Goal: Task Accomplishment & Management: Manage account settings

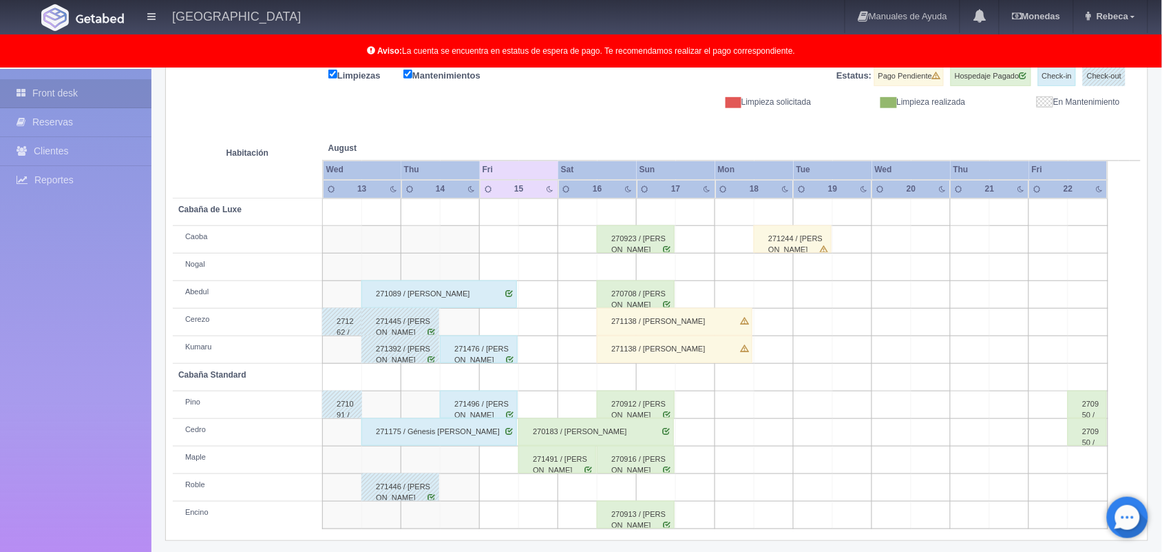
scroll to position [191, 0]
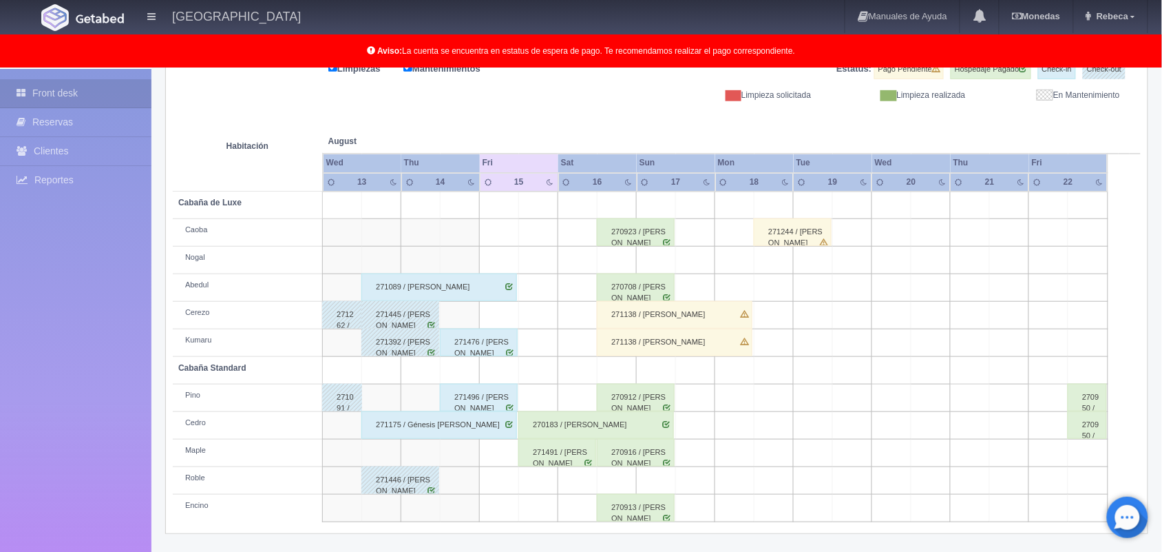
click at [475, 283] on div "271089 / [PERSON_NAME]" at bounding box center [439, 287] width 156 height 28
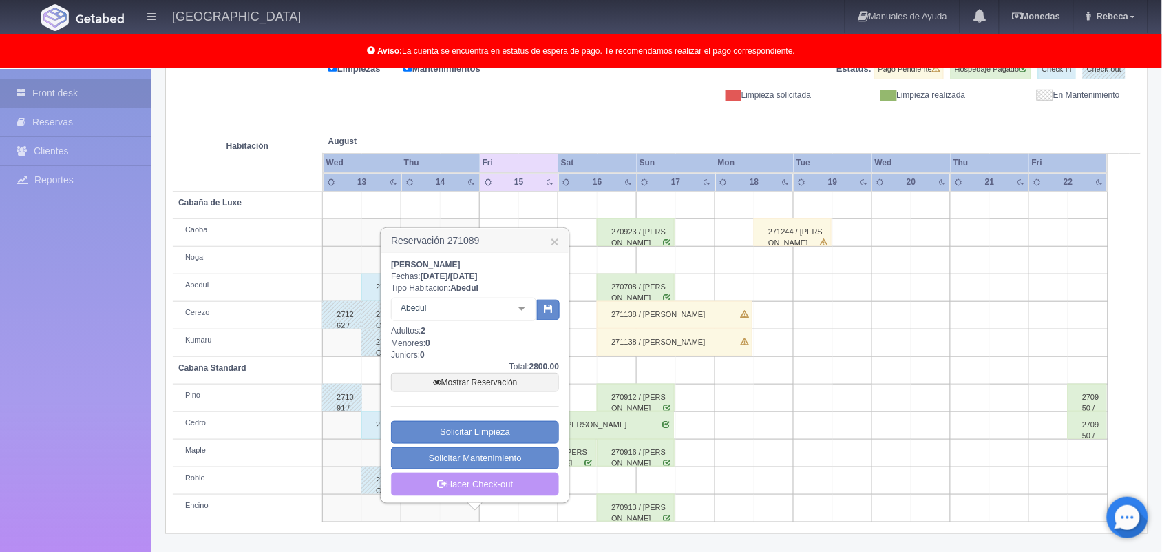
click at [504, 490] on link "Hacer Check-out" at bounding box center [475, 483] width 168 height 23
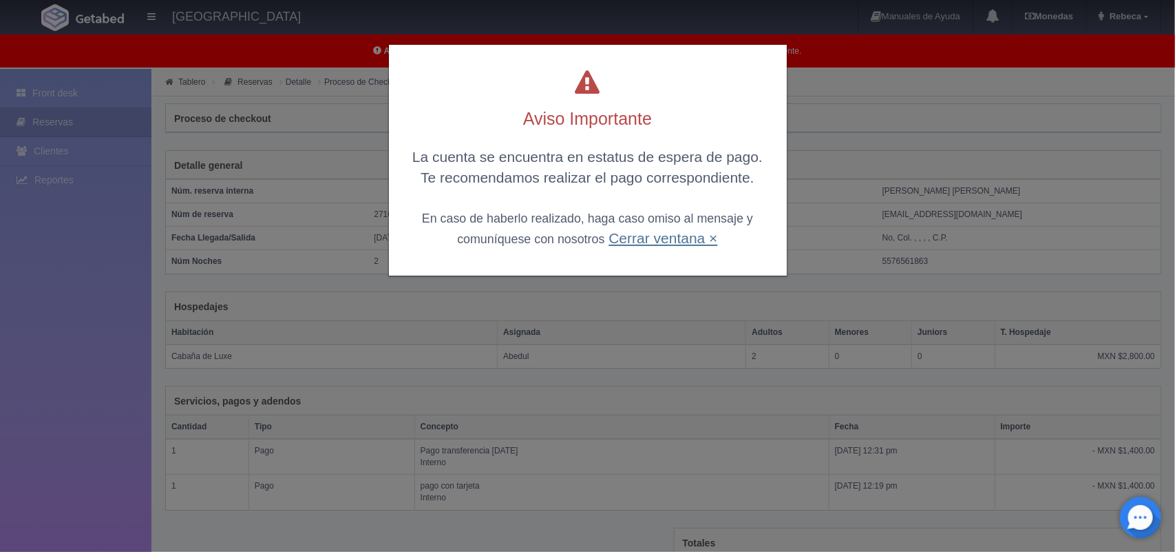
click at [663, 239] on link "Cerrar ventana ×" at bounding box center [663, 238] width 109 height 16
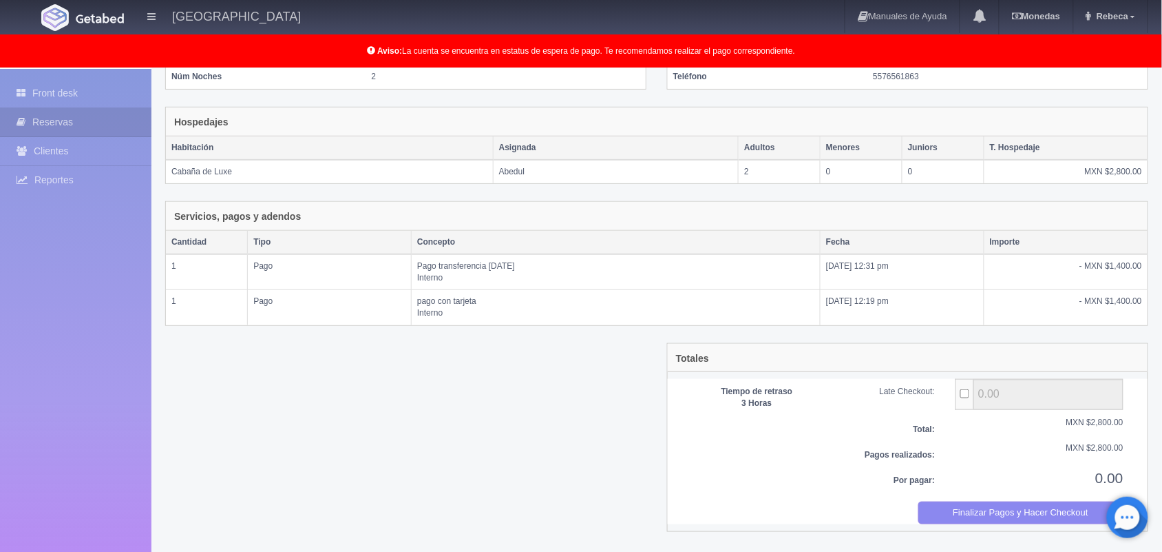
scroll to position [187, 0]
click at [1062, 510] on button "Finalizar Pagos y Hacer Checkout" at bounding box center [1022, 510] width 206 height 23
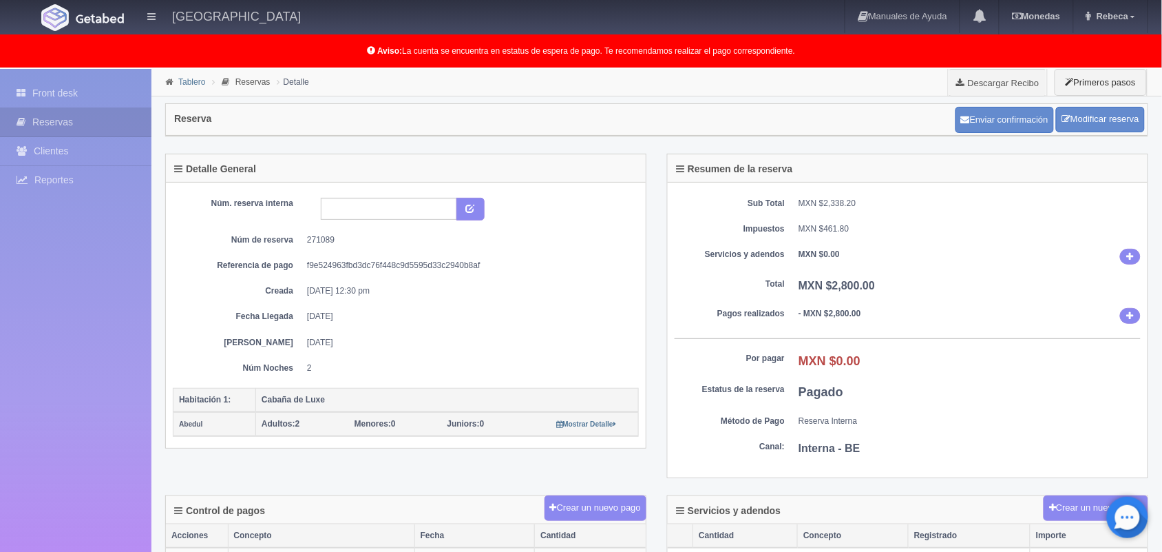
click at [191, 80] on link "Tablero" at bounding box center [191, 82] width 27 height 10
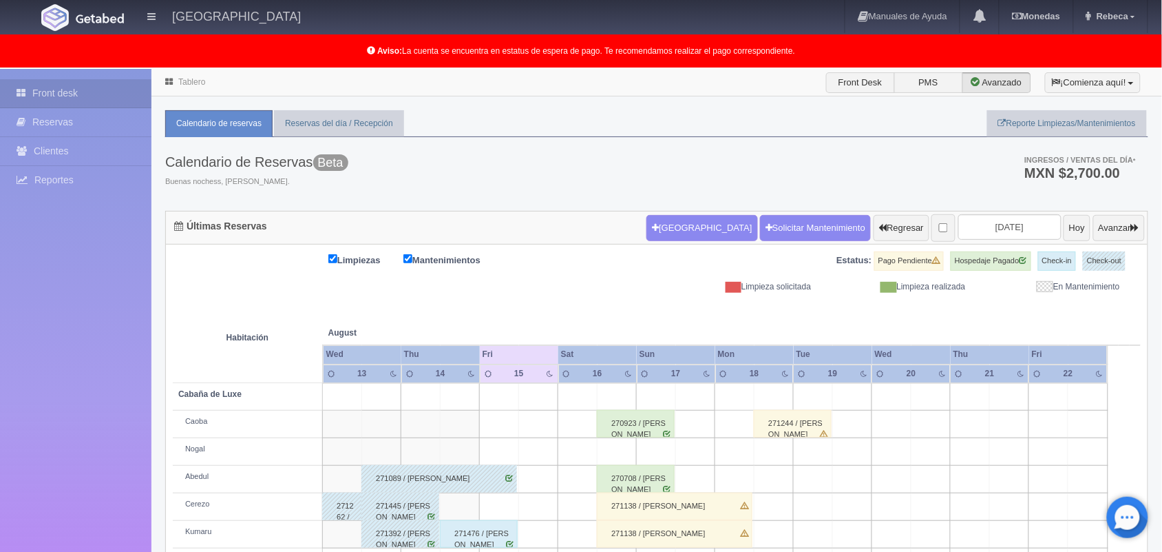
scroll to position [191, 0]
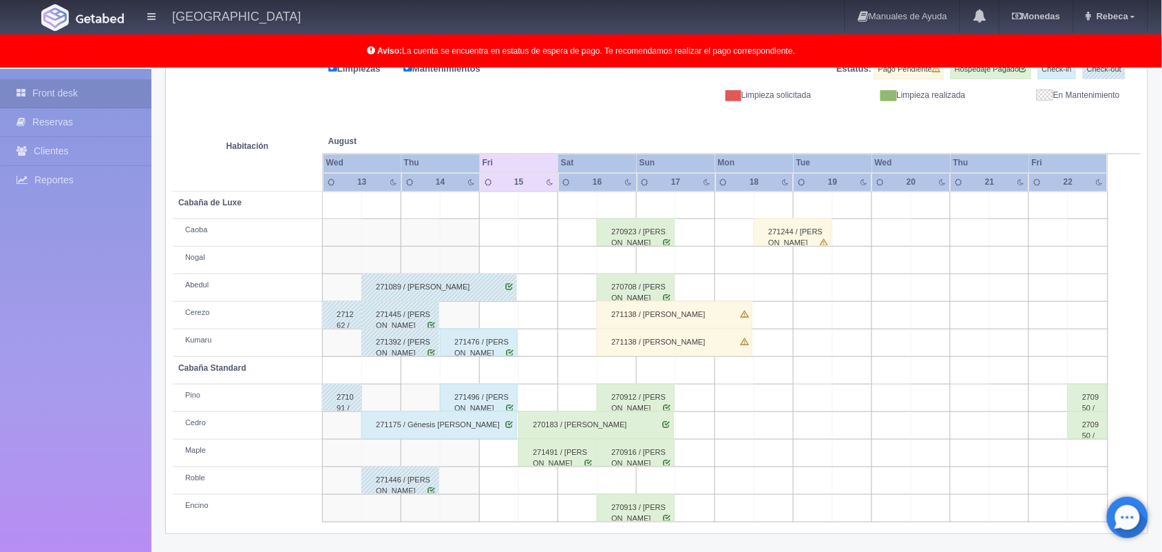
click at [475, 349] on div "271476 / Angello Villaseca Leon" at bounding box center [479, 342] width 78 height 28
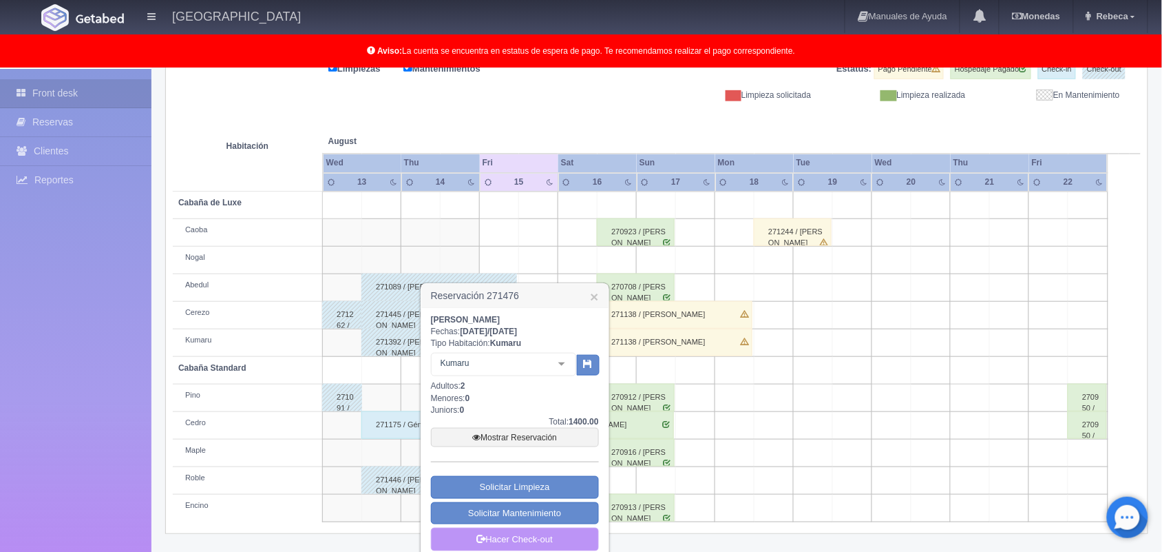
click at [507, 539] on link "Hacer Check-out" at bounding box center [515, 538] width 168 height 23
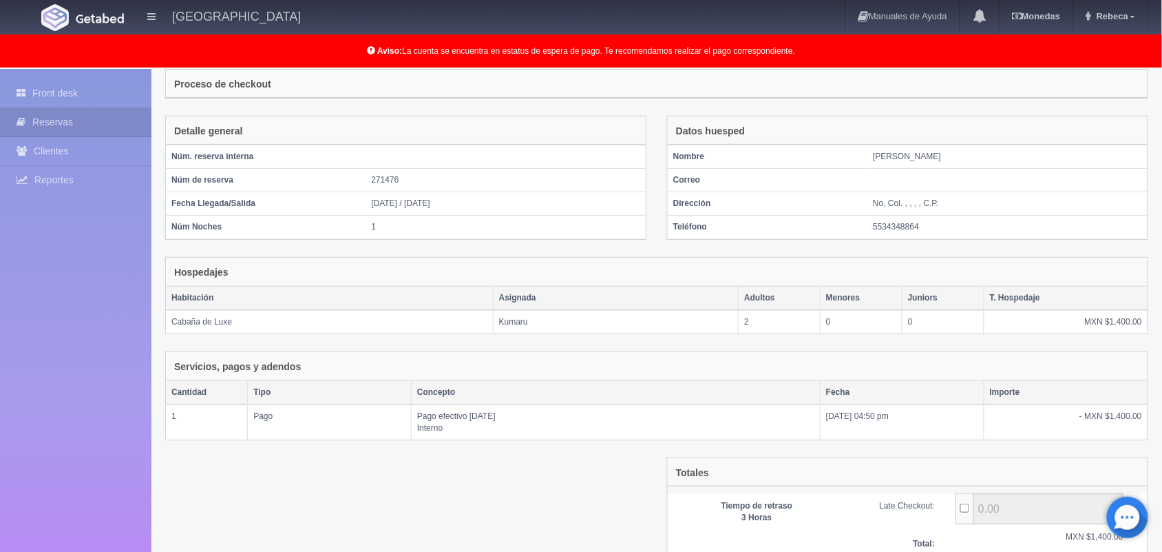
scroll to position [149, 0]
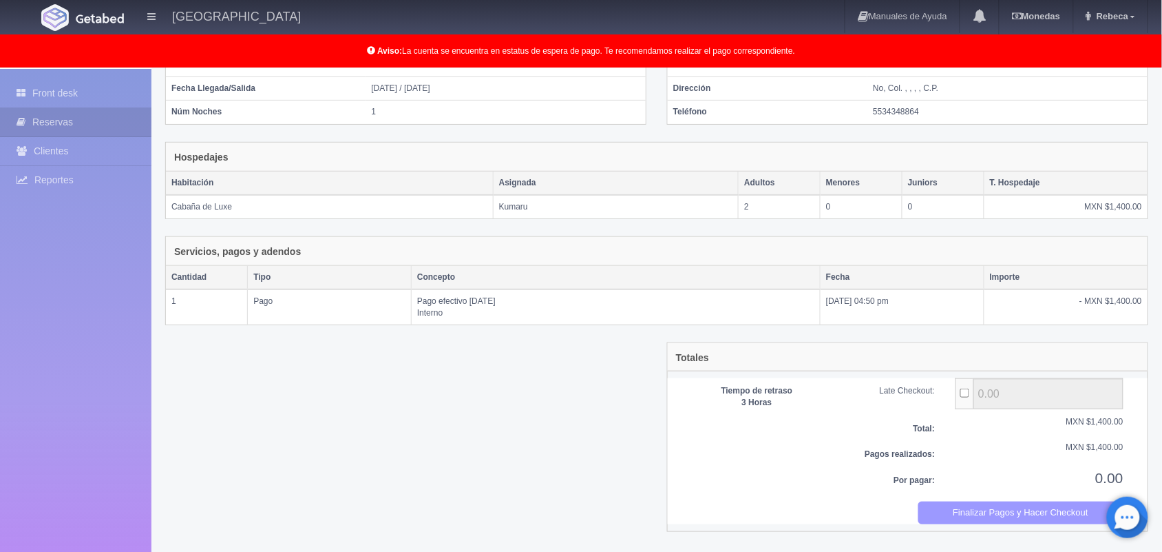
click at [1080, 510] on button "Finalizar Pagos y Hacer Checkout" at bounding box center [1022, 512] width 206 height 23
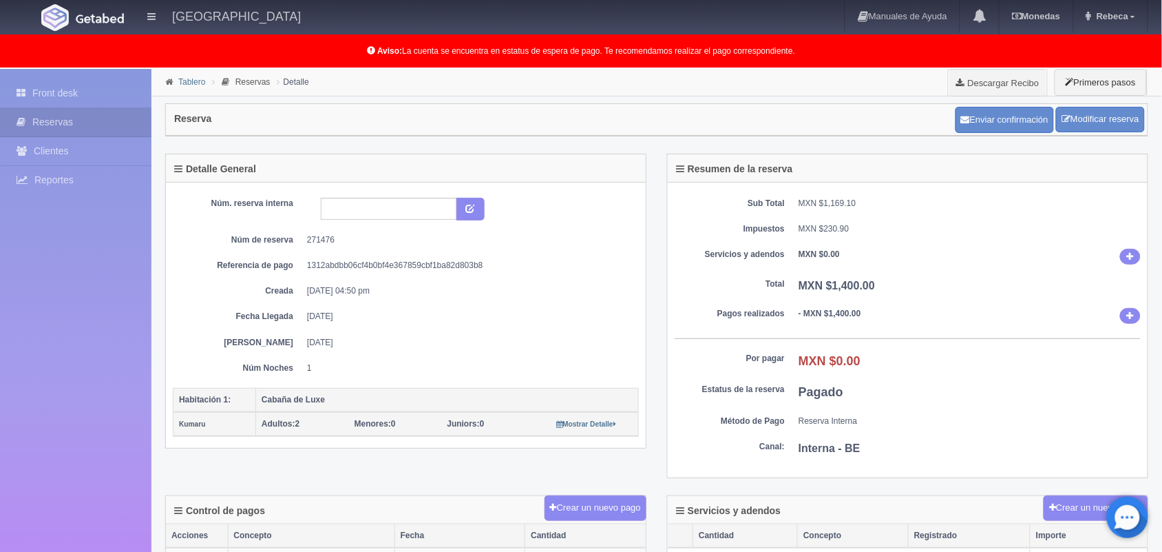
click at [187, 81] on link "Tablero" at bounding box center [191, 82] width 27 height 10
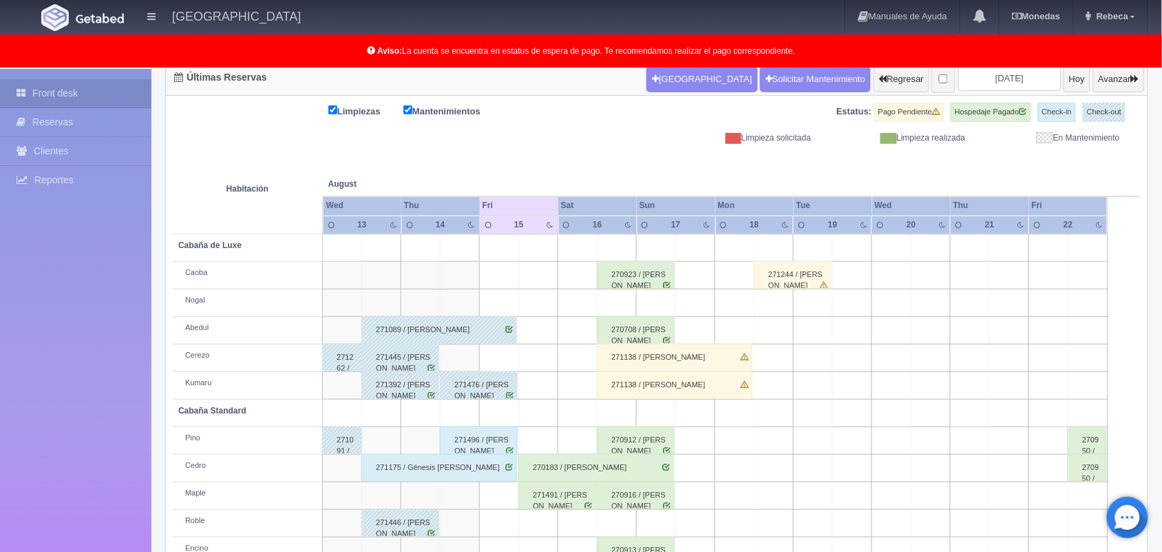
scroll to position [183, 0]
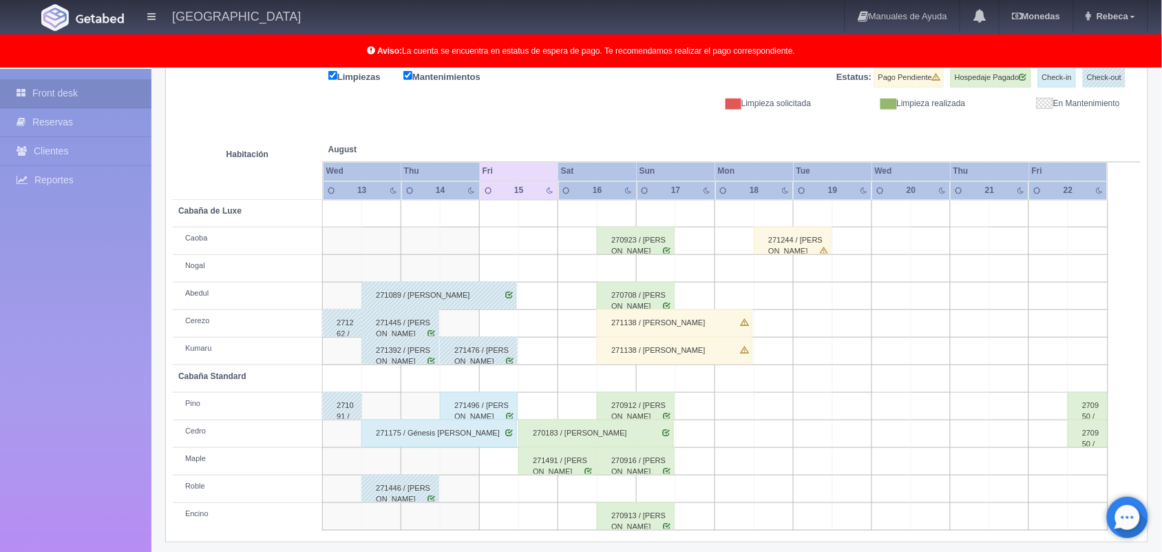
click at [473, 411] on div "271496 / Rogelio Arellano Carrillo" at bounding box center [479, 406] width 78 height 28
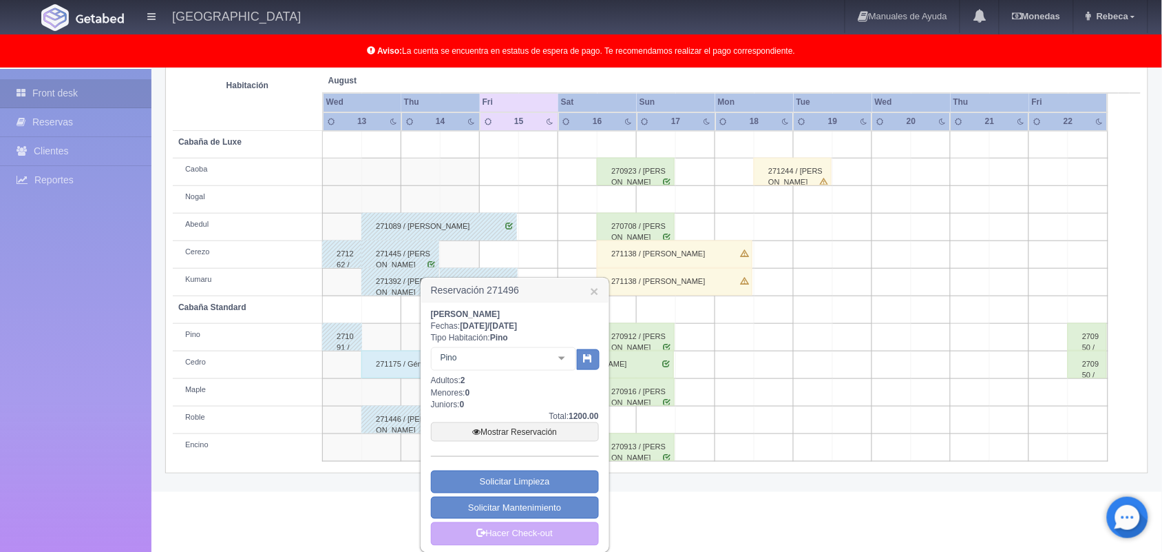
scroll to position [262, 0]
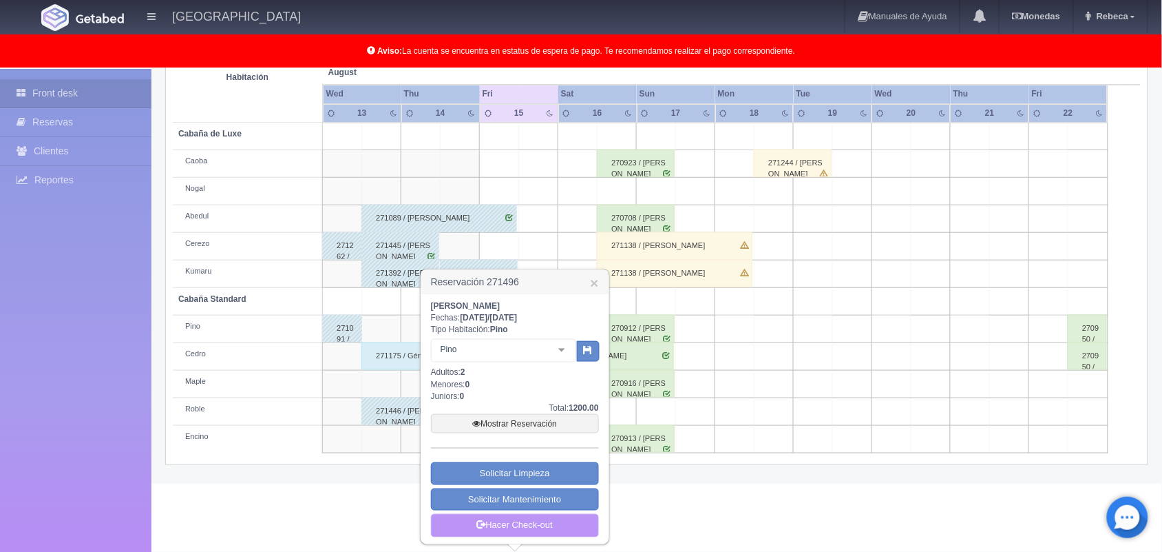
click at [508, 521] on link "Hacer Check-out" at bounding box center [515, 525] width 168 height 23
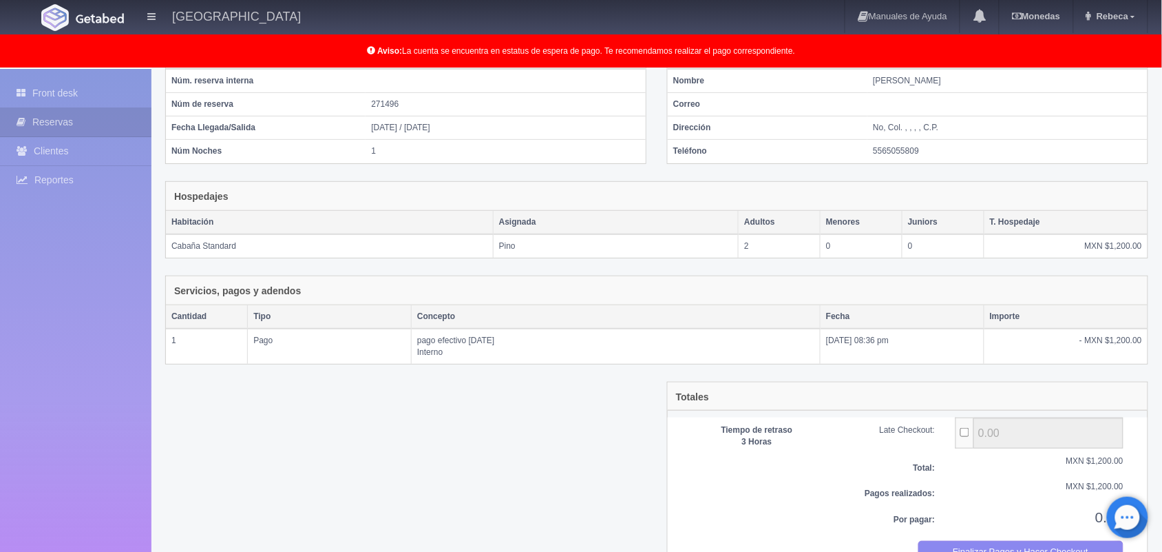
scroll to position [149, 0]
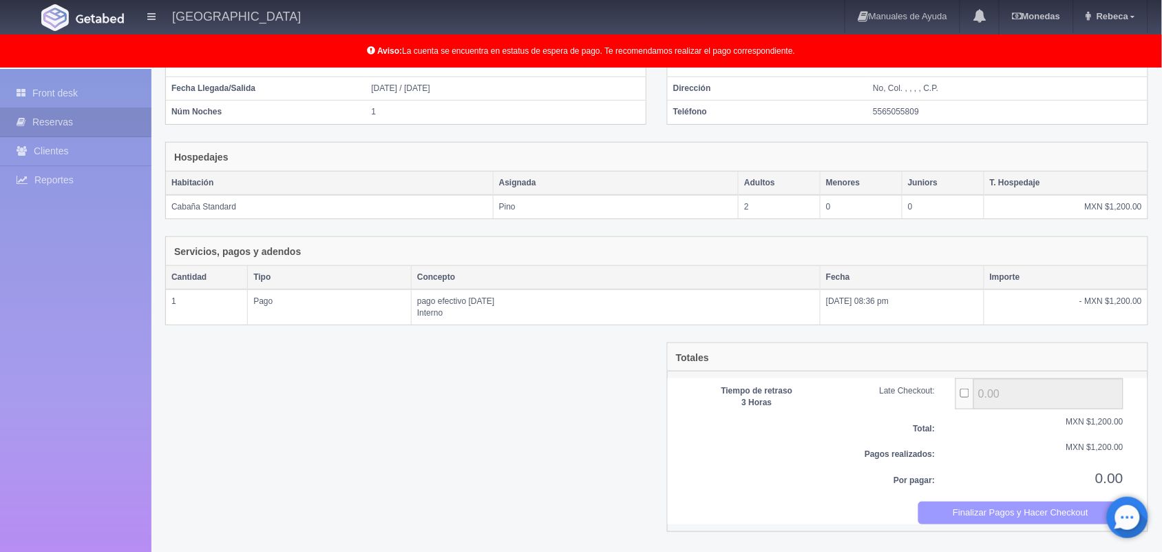
click at [1040, 517] on button "Finalizar Pagos y Hacer Checkout" at bounding box center [1022, 512] width 206 height 23
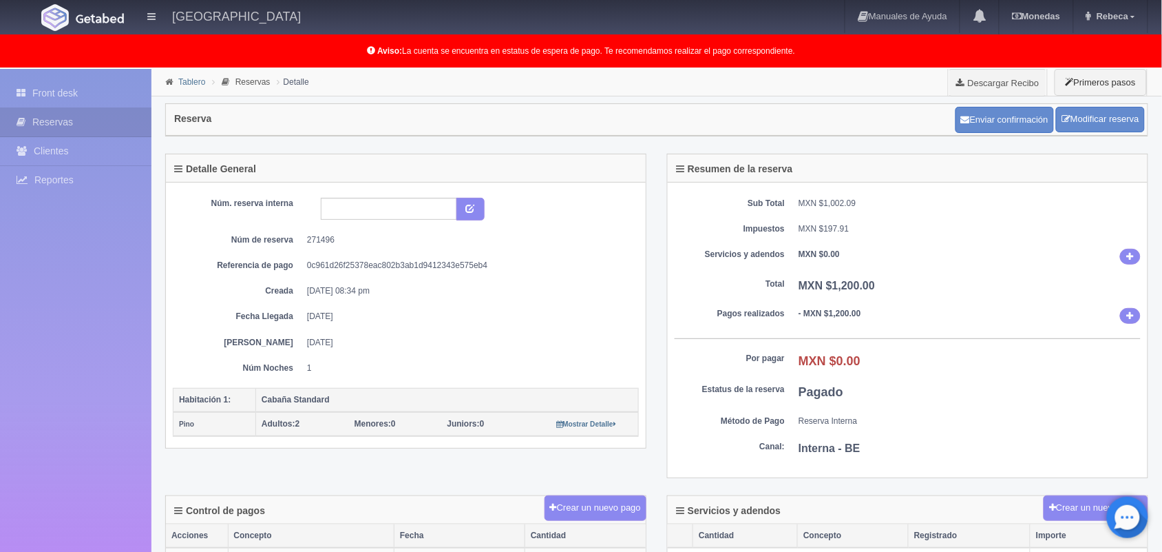
click at [183, 81] on link "Tablero" at bounding box center [191, 82] width 27 height 10
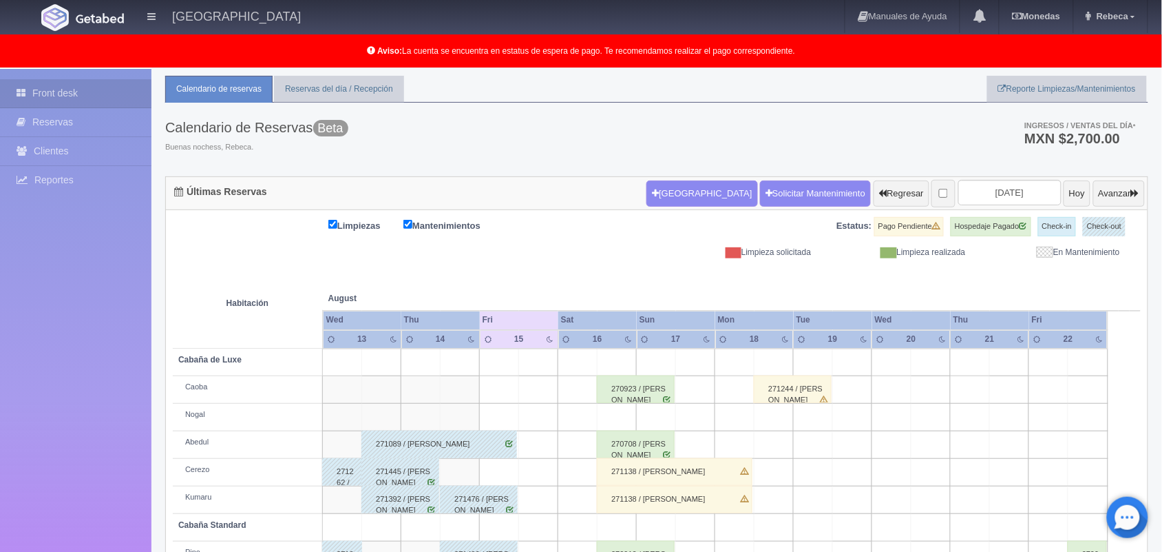
scroll to position [191, 0]
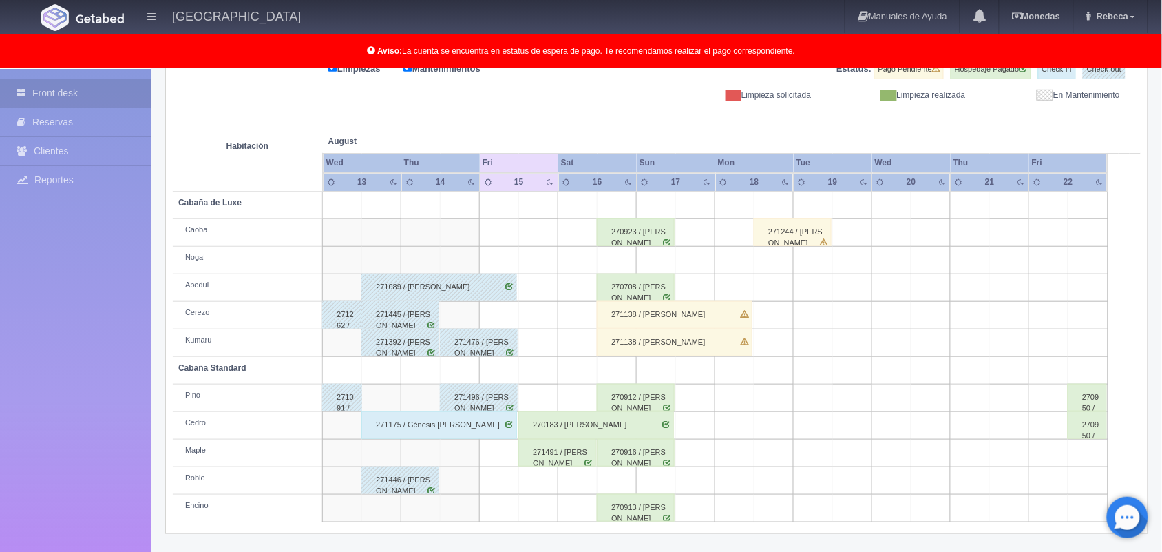
click at [452, 431] on div "271175 / Génesis [PERSON_NAME]" at bounding box center [439, 425] width 156 height 28
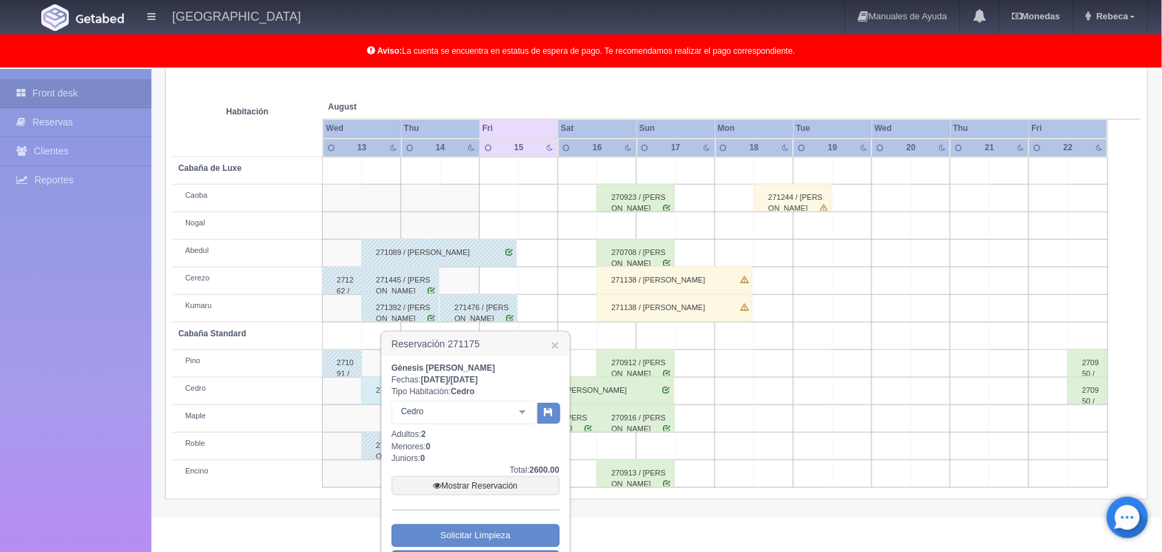
scroll to position [289, 0]
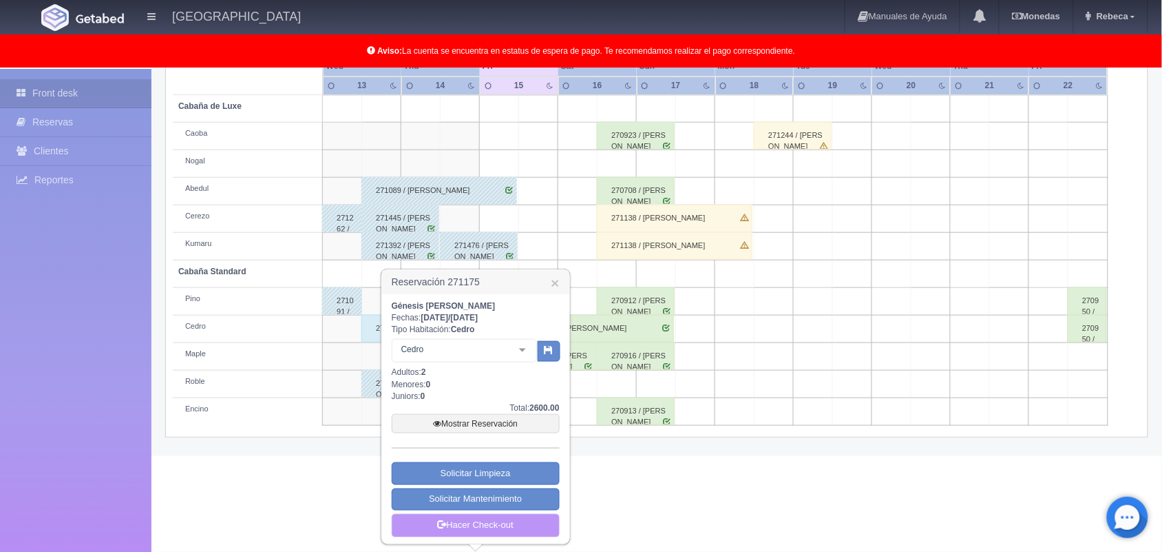
click at [443, 529] on link "Hacer Check-out" at bounding box center [476, 525] width 168 height 23
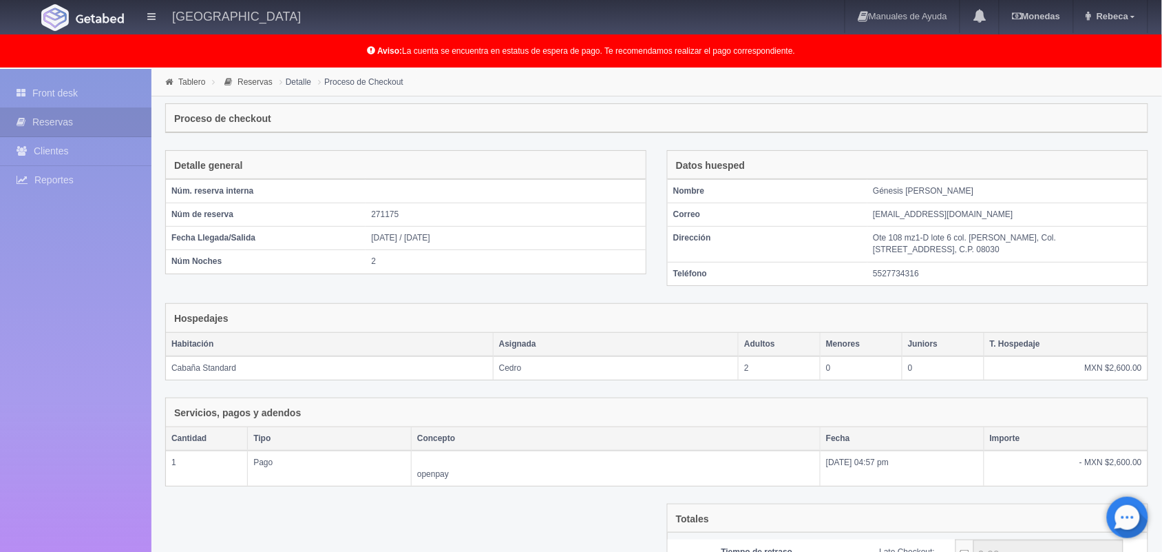
click at [1161, 545] on div "Tablero Reservas [GEOGRAPHIC_DATA] Proceso de Checkout Proceso de checkout Deta…" at bounding box center [656, 389] width 1011 height 641
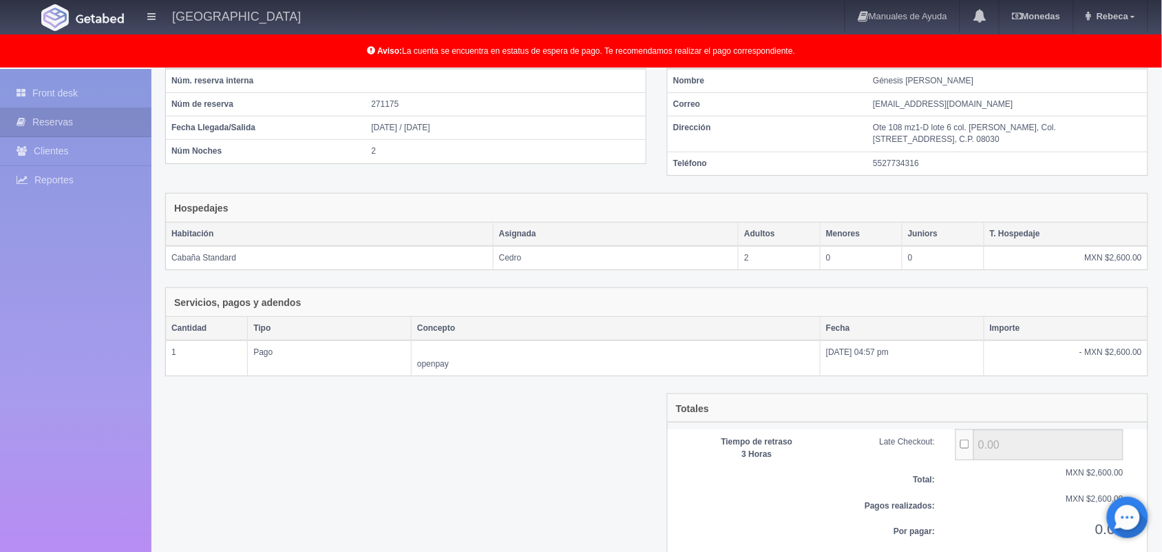
scroll to position [162, 0]
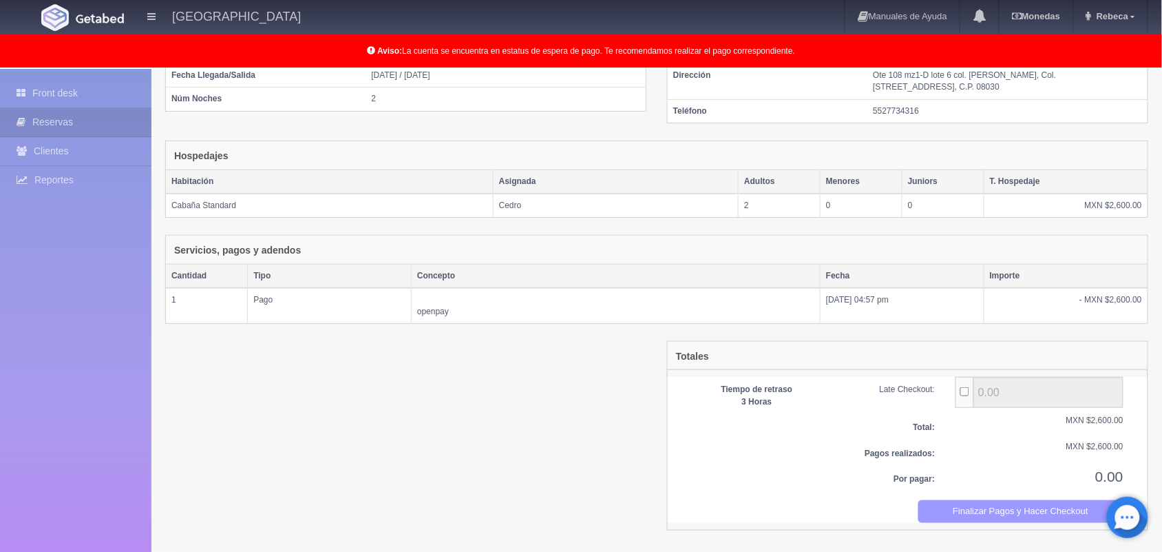
click at [993, 510] on button "Finalizar Pagos y Hacer Checkout" at bounding box center [1022, 511] width 206 height 23
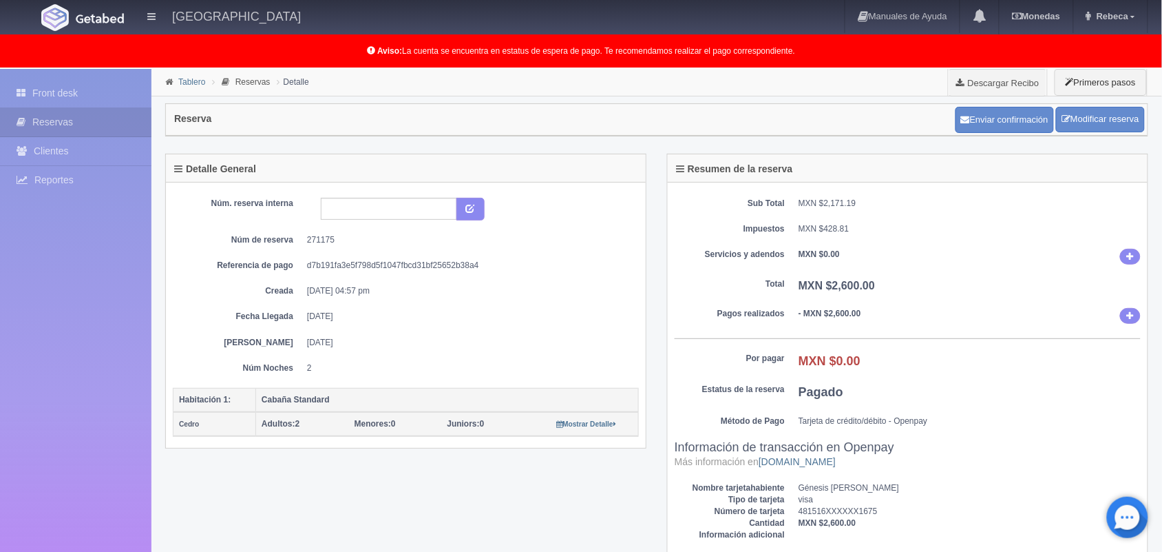
click at [193, 78] on link "Tablero" at bounding box center [191, 82] width 27 height 10
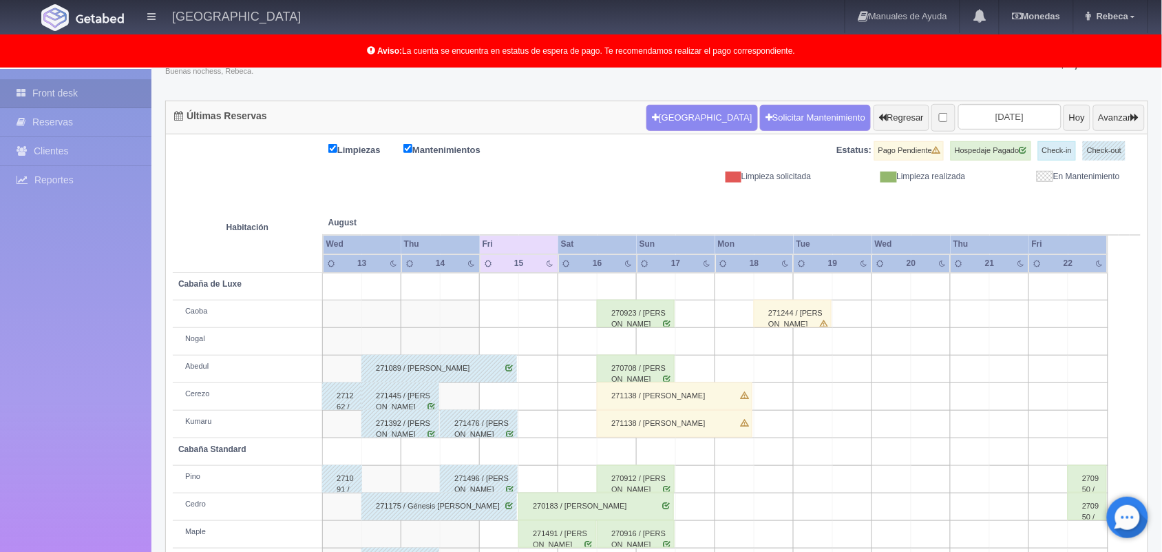
scroll to position [191, 0]
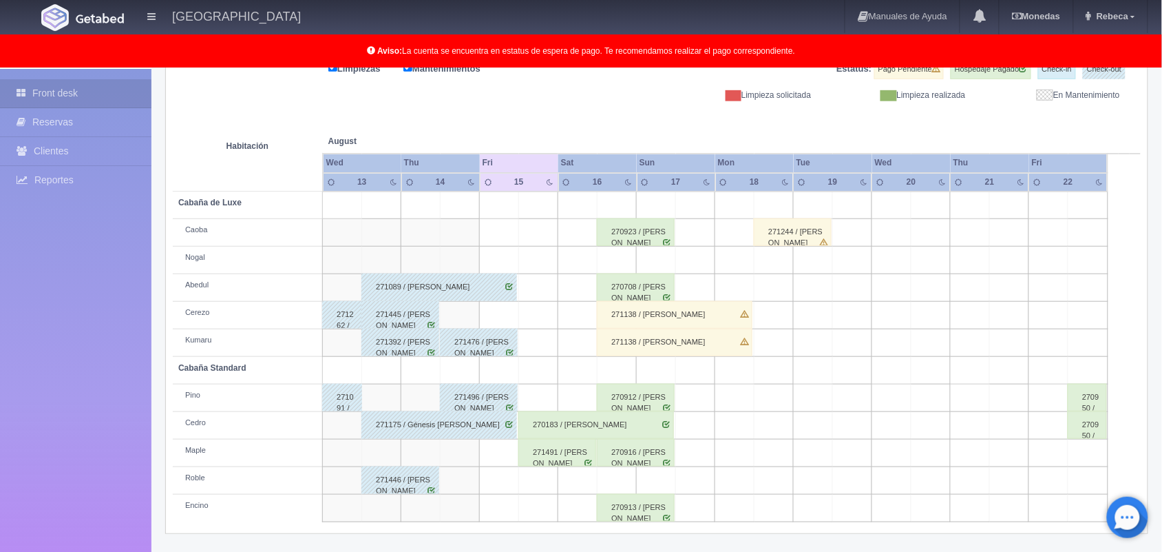
click at [569, 352] on td at bounding box center [577, 343] width 39 height 28
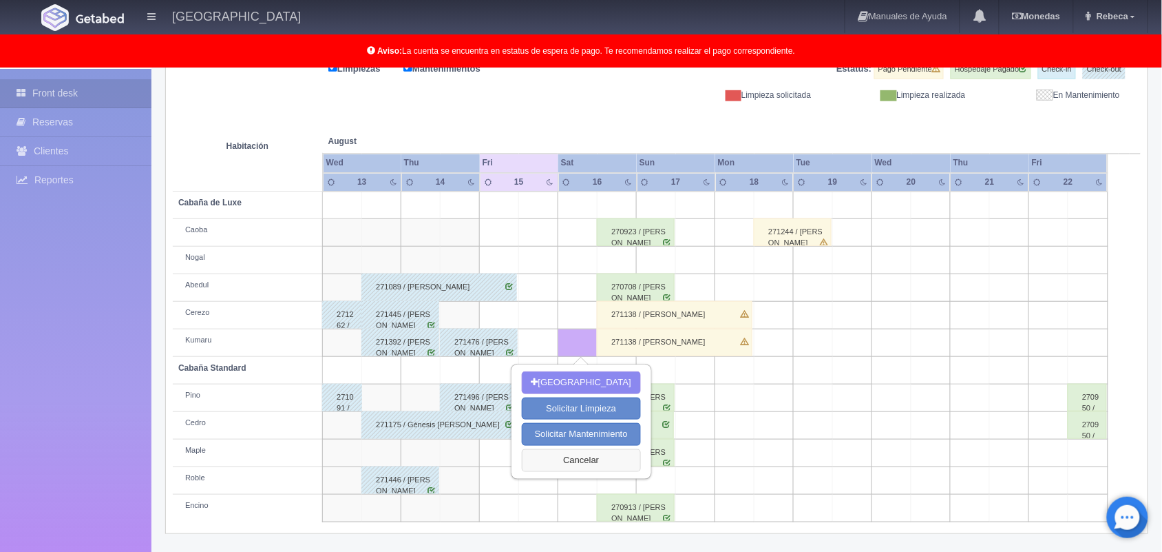
click at [569, 452] on button "Cancelar" at bounding box center [581, 460] width 119 height 23
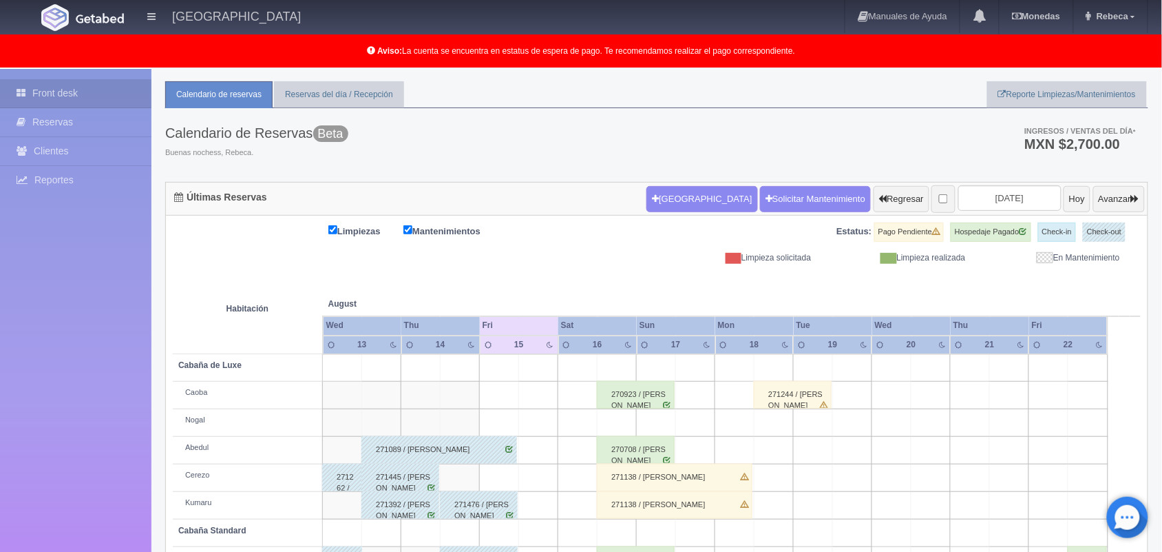
scroll to position [32, 0]
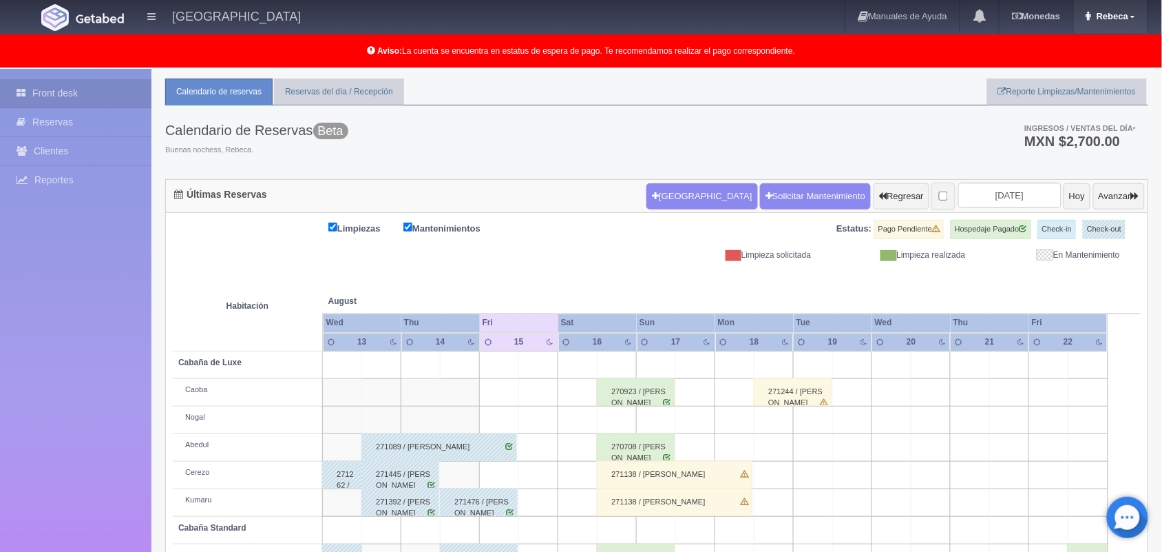
click at [1114, 14] on span "Rebeca" at bounding box center [1110, 16] width 35 height 10
click at [1069, 62] on link "Salir / Log Out" at bounding box center [1092, 64] width 109 height 17
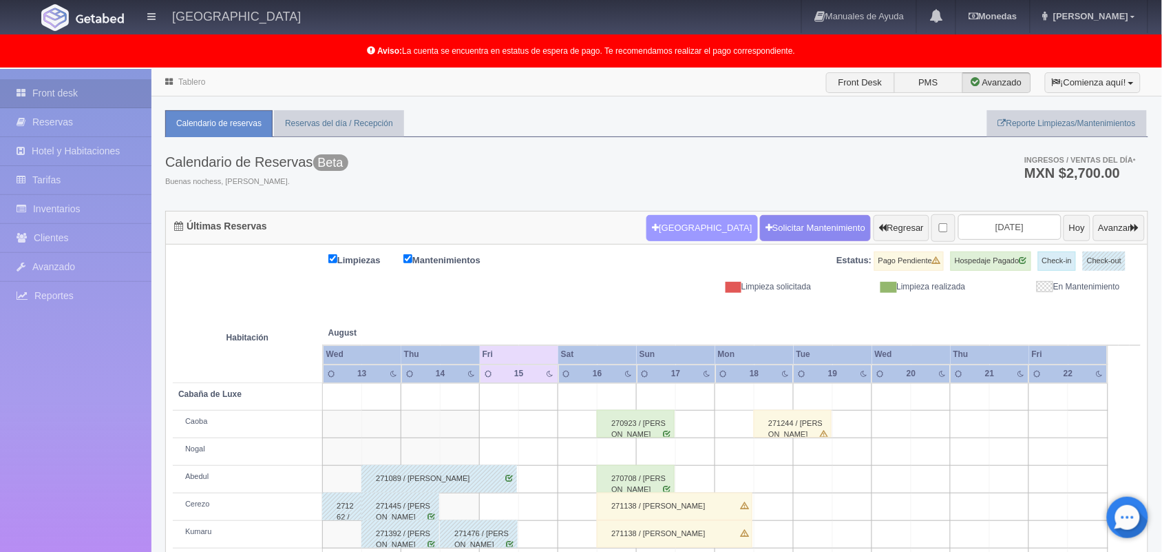
click at [651, 228] on button "Nueva Reserva" at bounding box center [702, 228] width 111 height 26
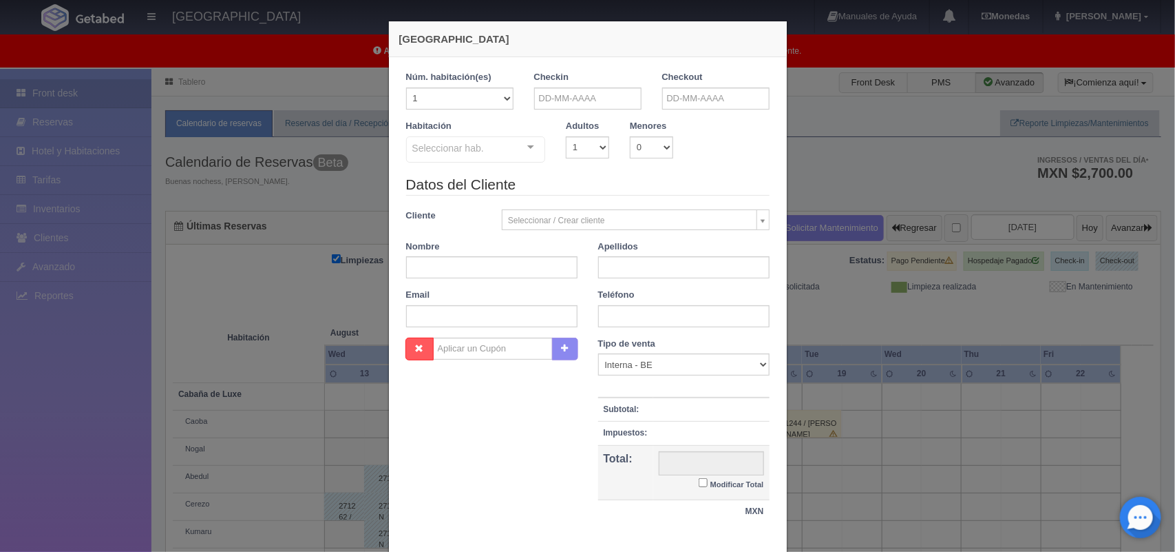
checkbox input "false"
click at [586, 100] on input "text" at bounding box center [587, 98] width 107 height 22
click at [637, 207] on link "15" at bounding box center [637, 206] width 18 height 20
type input "15-08-2025"
checkbox input "false"
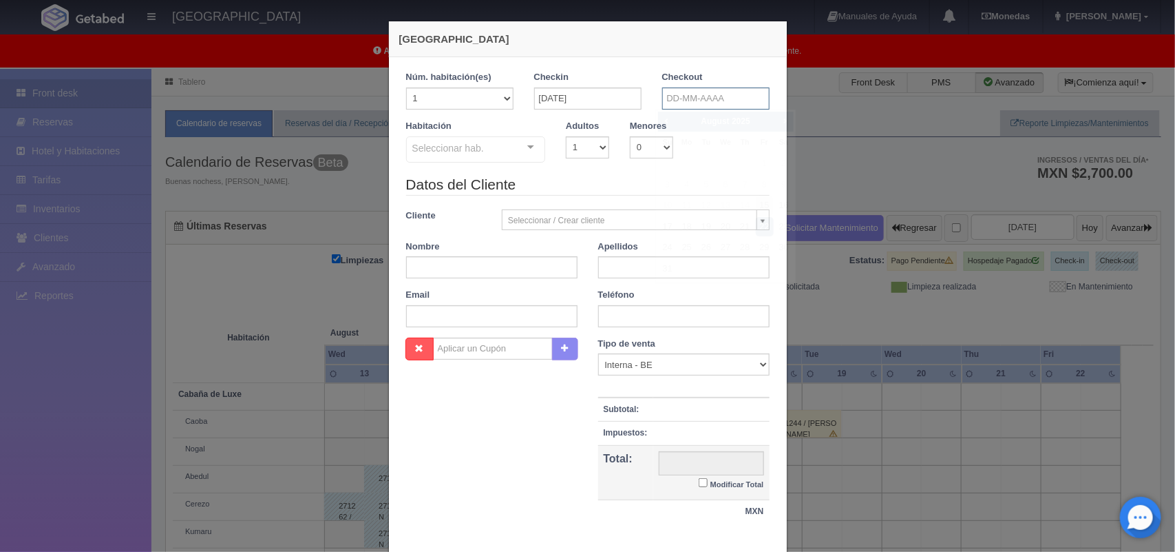
click at [693, 91] on input "text" at bounding box center [715, 98] width 107 height 22
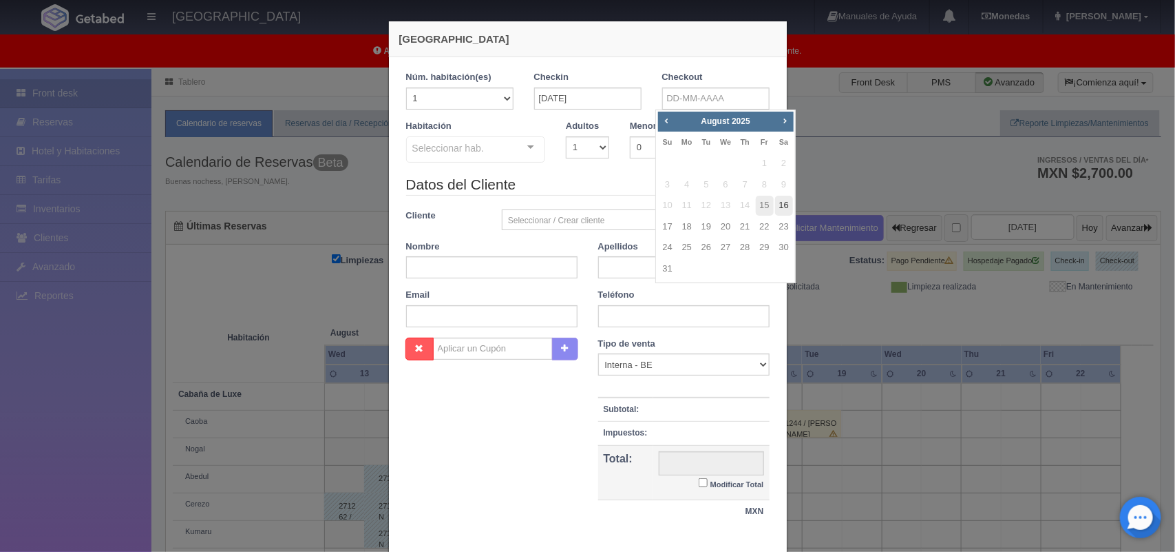
click at [783, 207] on link "16" at bounding box center [784, 206] width 18 height 20
type input "16-08-2025"
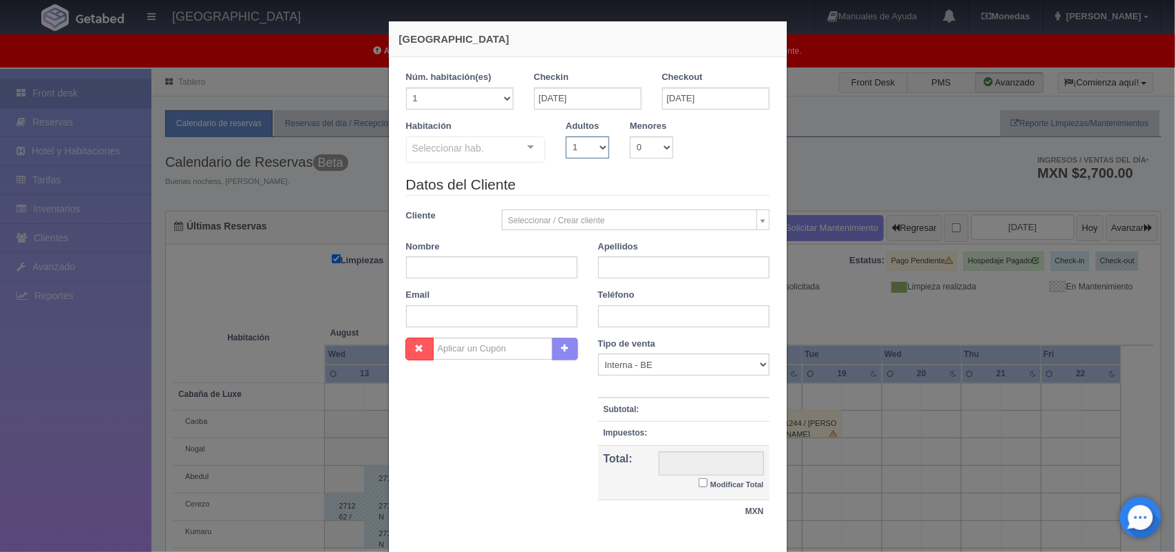
checkbox input "false"
click at [591, 155] on select "1 2 3 4 5 6 7 8 9 10" at bounding box center [587, 147] width 43 height 22
select select "2"
click at [566, 136] on select "1 2 3 4 5 6 7 8 9 10" at bounding box center [587, 147] width 43 height 22
click at [507, 154] on div "Seleccionar hab." at bounding box center [476, 149] width 140 height 26
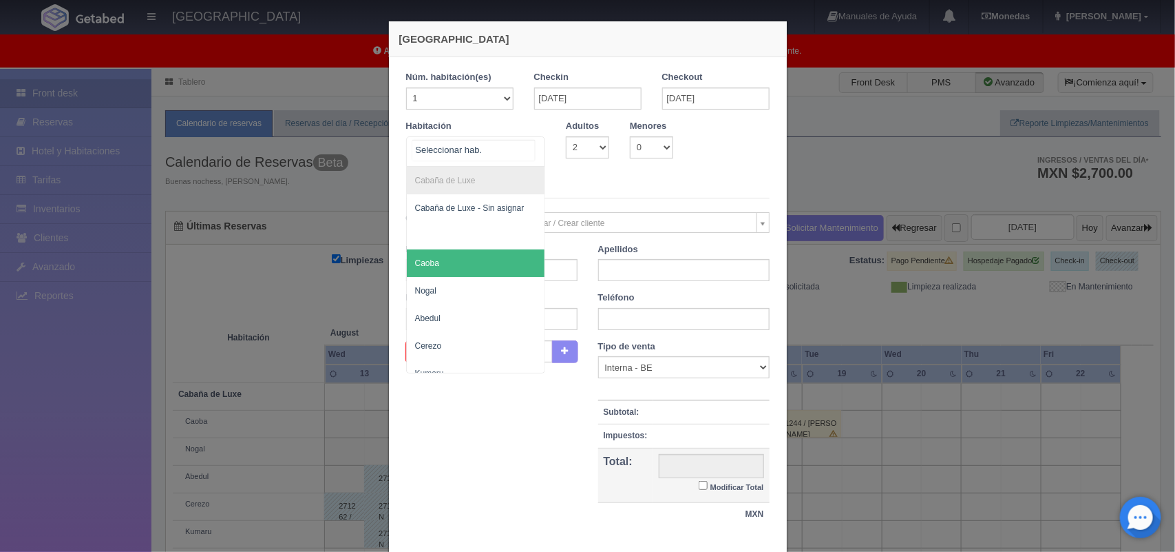
click at [496, 262] on span "Caoba" at bounding box center [476, 263] width 138 height 28
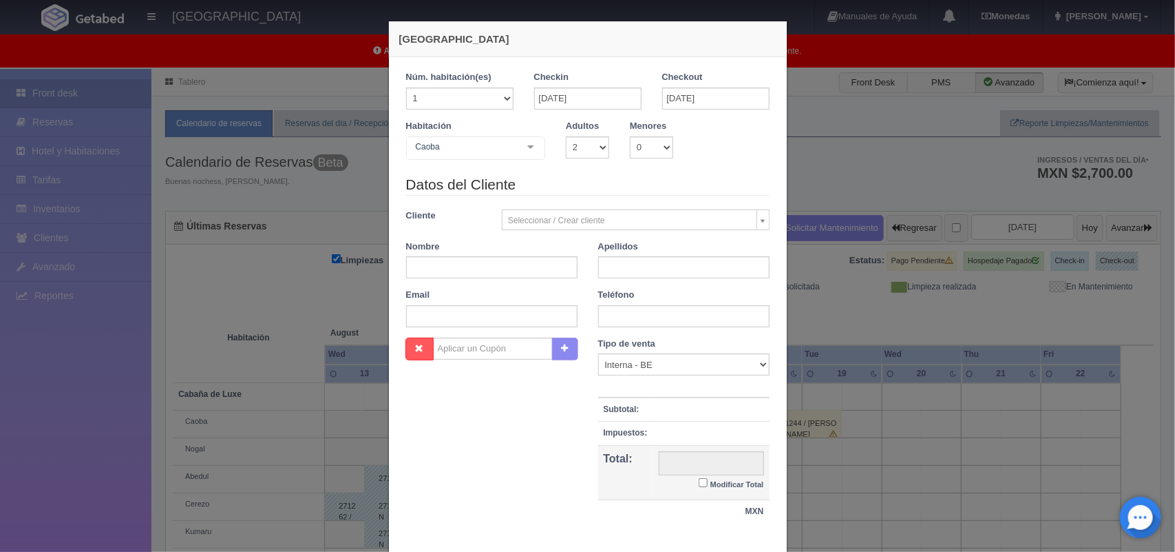
checkbox input "false"
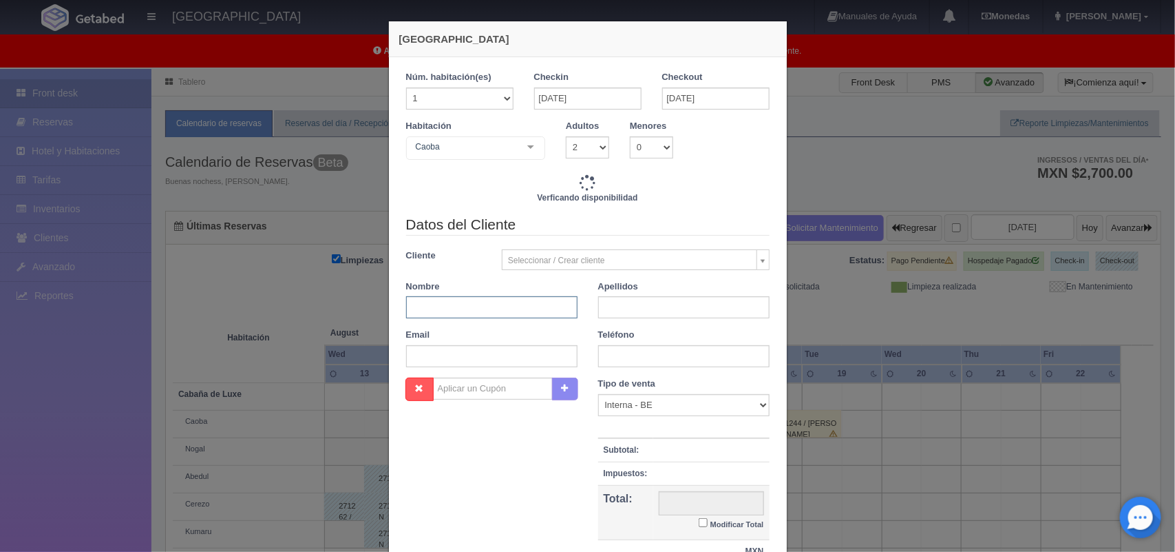
type input "1800.00"
checkbox input "false"
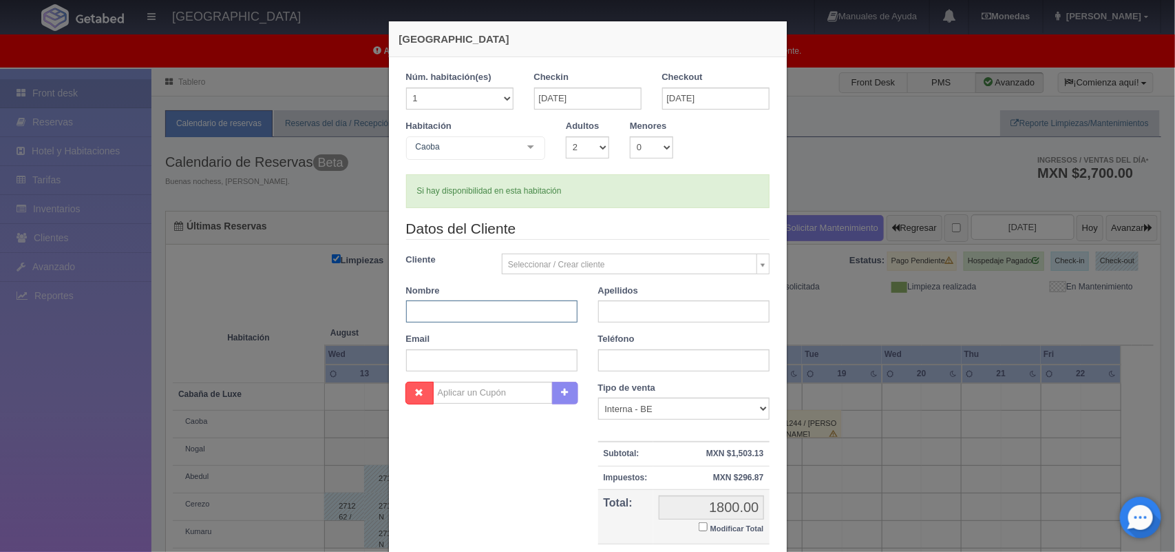
click at [486, 307] on input "text" at bounding box center [491, 311] width 171 height 22
type input "Angelica"
click at [718, 307] on input "text" at bounding box center [683, 311] width 171 height 22
type input "Hernández Díaz"
click at [654, 360] on input "text" at bounding box center [683, 360] width 171 height 22
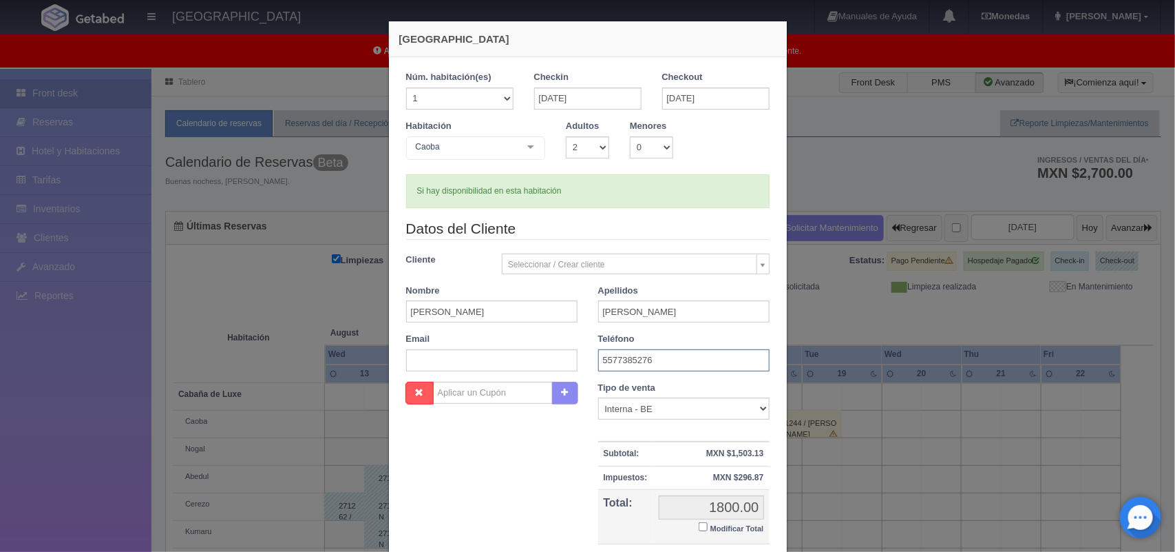
type input "5577385276"
click at [699, 529] on input "Modificar Total" at bounding box center [703, 526] width 9 height 9
checkbox input "true"
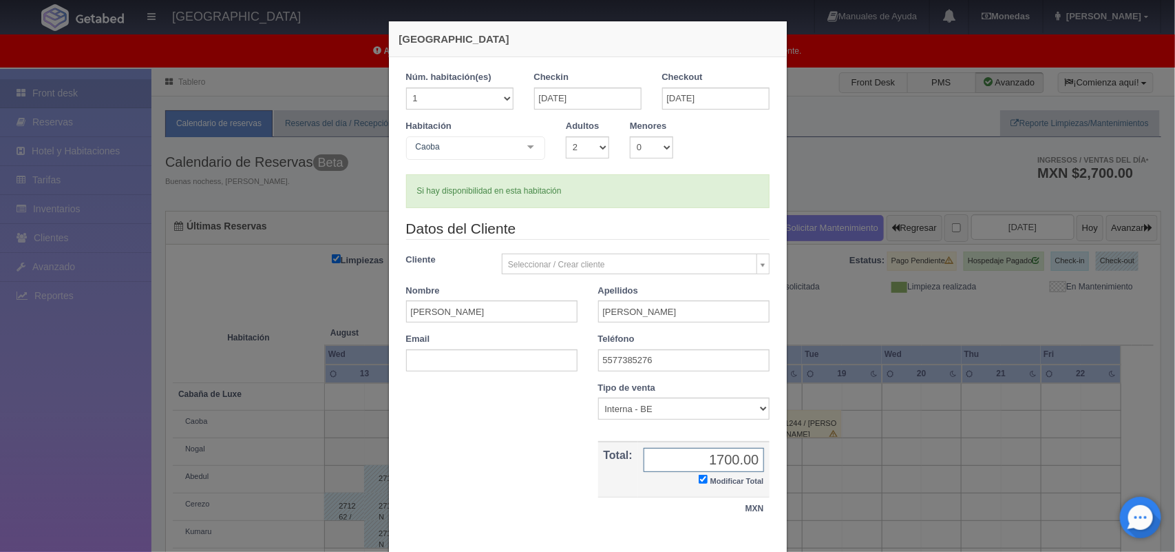
scroll to position [79, 0]
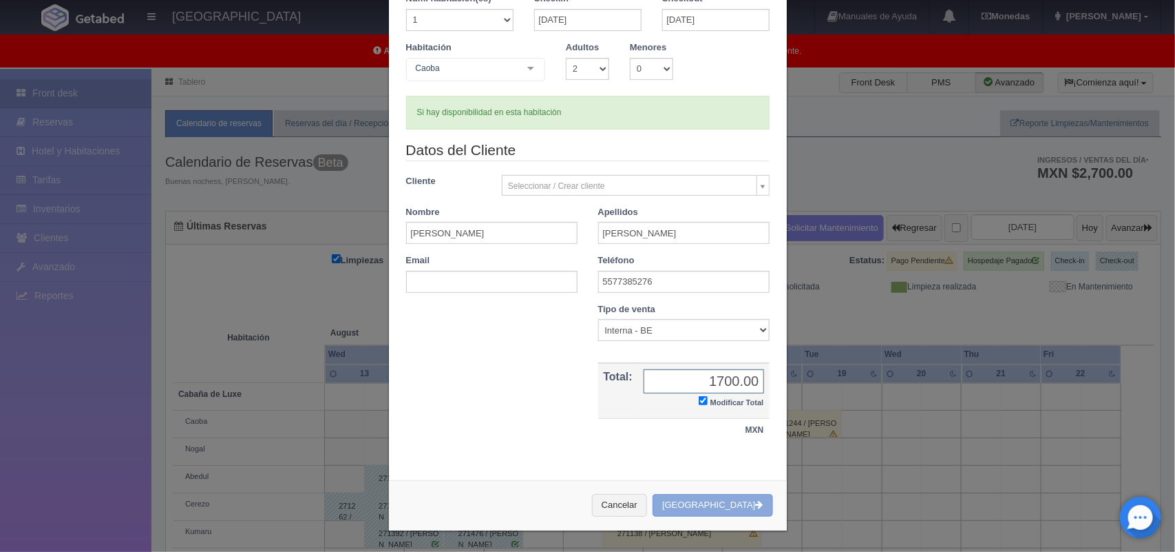
type input "1700.00"
click at [735, 505] on button "Crear Reserva" at bounding box center [713, 505] width 120 height 23
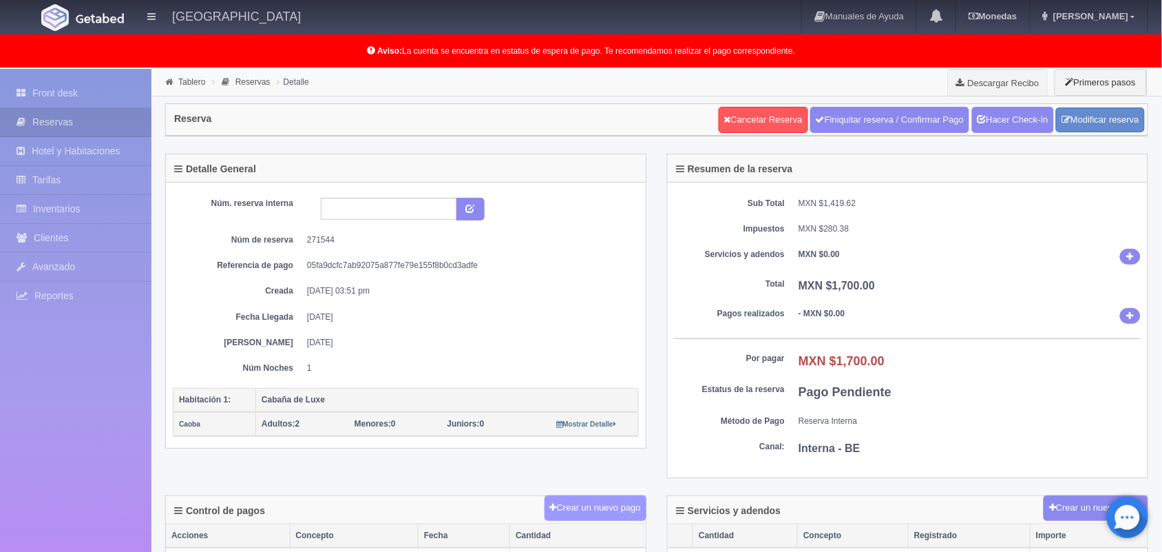
click at [582, 518] on button "Crear un nuevo pago" at bounding box center [596, 507] width 102 height 25
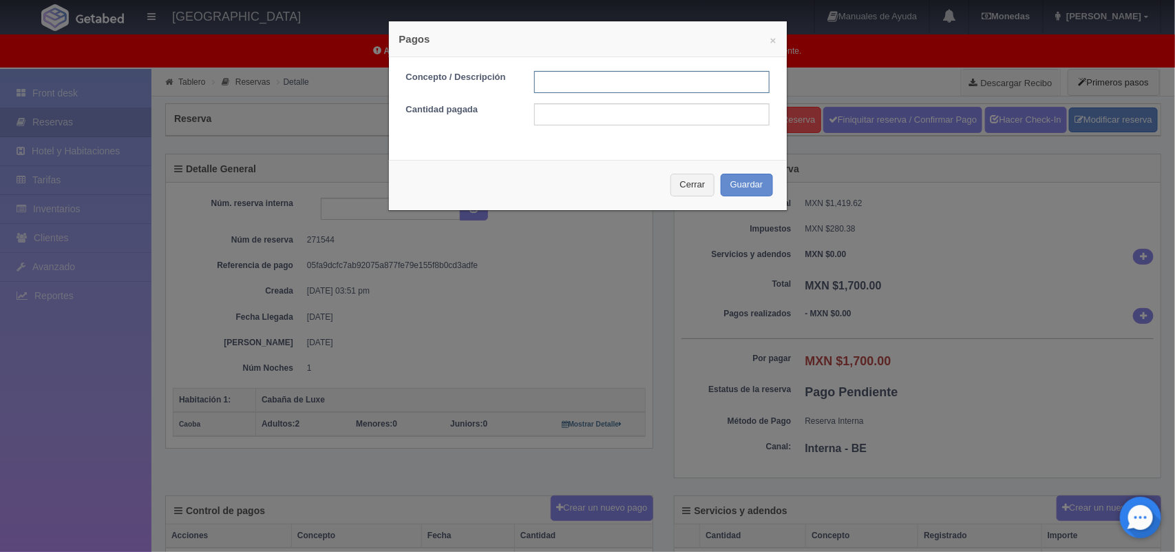
click at [640, 77] on input "text" at bounding box center [651, 82] width 235 height 22
type input "Pago efectivo [DATE]"
click at [654, 110] on input "text" at bounding box center [651, 114] width 235 height 22
type input "1700.00"
click at [737, 185] on button "Guardar" at bounding box center [747, 185] width 52 height 23
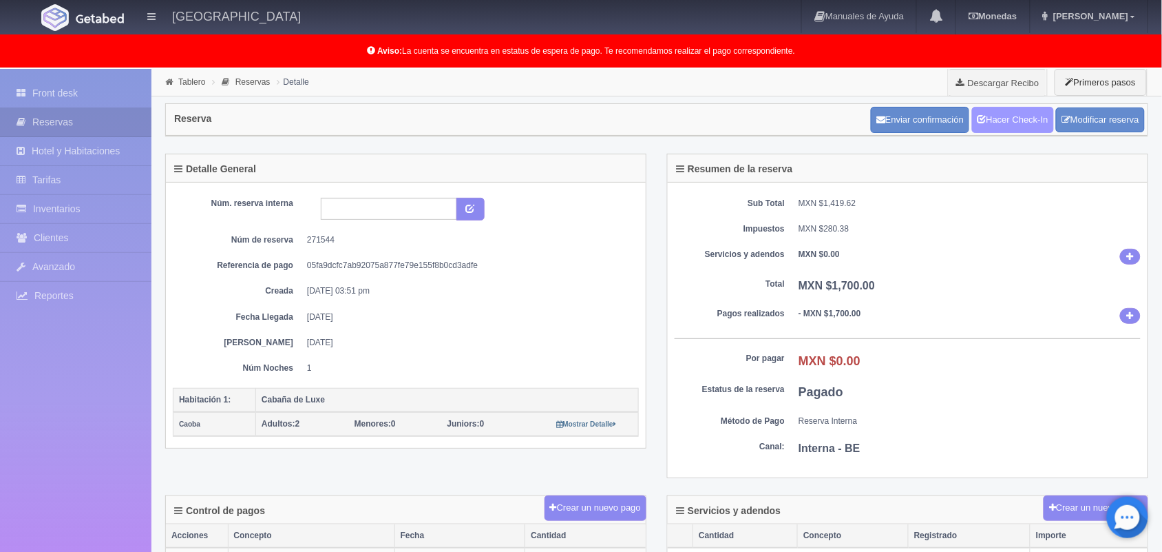
click at [1012, 122] on link "Hacer Check-In" at bounding box center [1013, 120] width 82 height 26
click at [191, 80] on link "Tablero" at bounding box center [191, 82] width 27 height 10
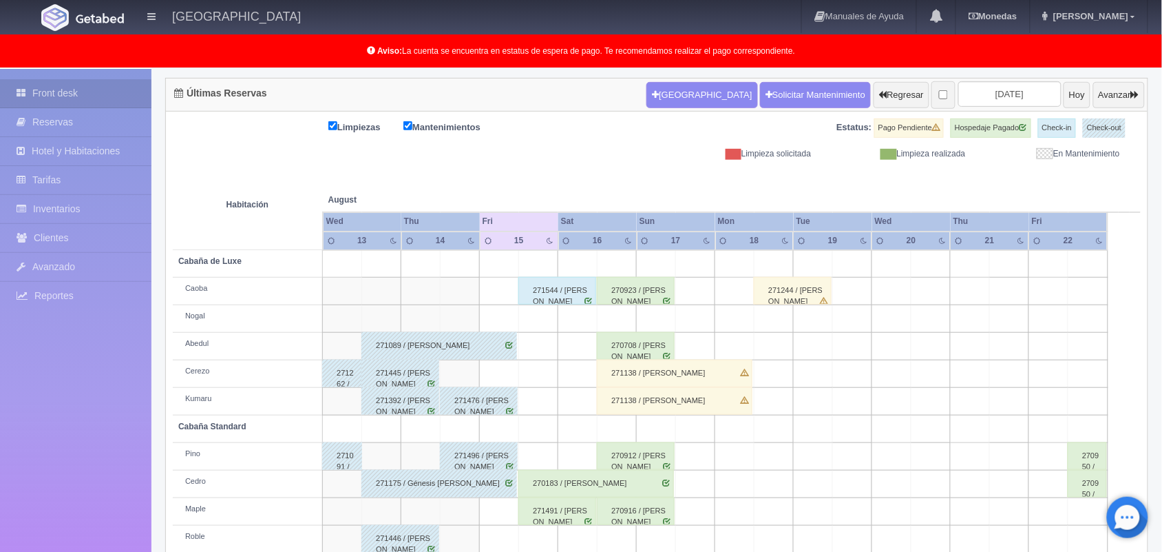
scroll to position [132, 0]
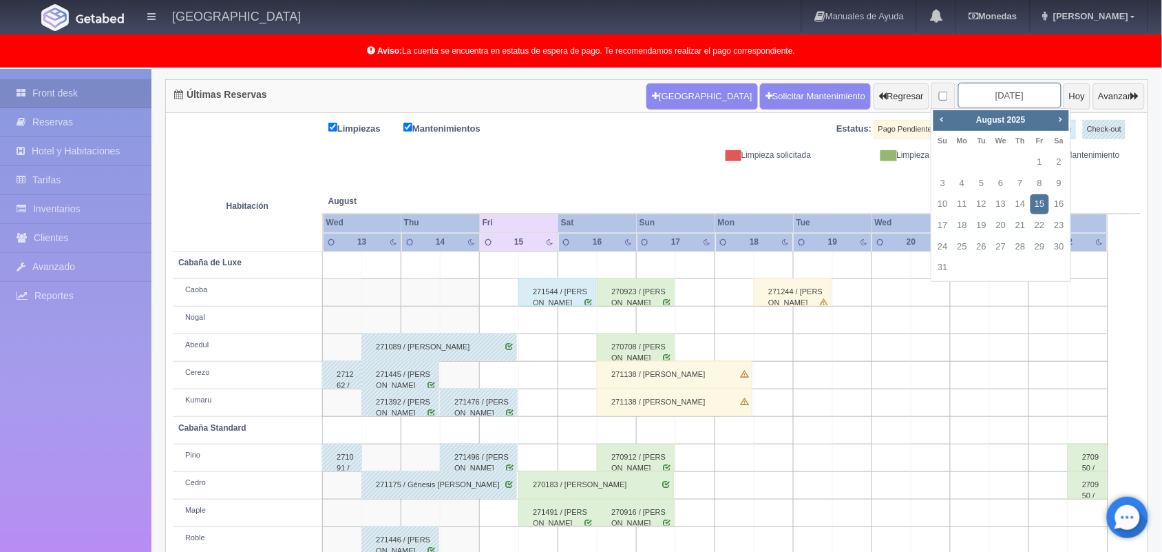
click at [992, 92] on input "2025-08-15" at bounding box center [1009, 95] width 103 height 25
click at [1045, 180] on link "8" at bounding box center [1040, 184] width 18 height 20
type input "[DATE]"
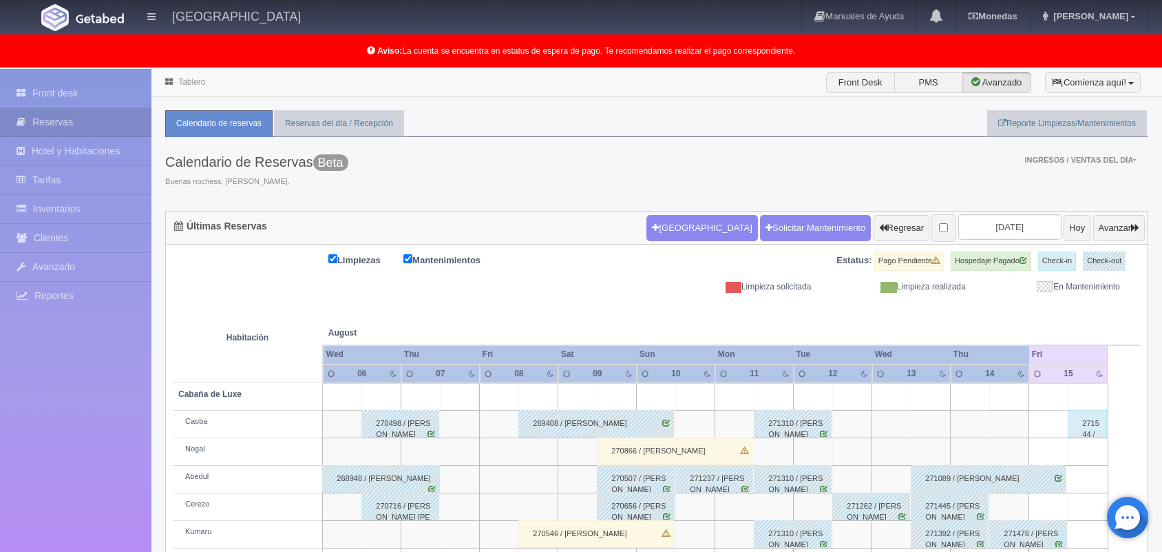
scroll to position [191, 0]
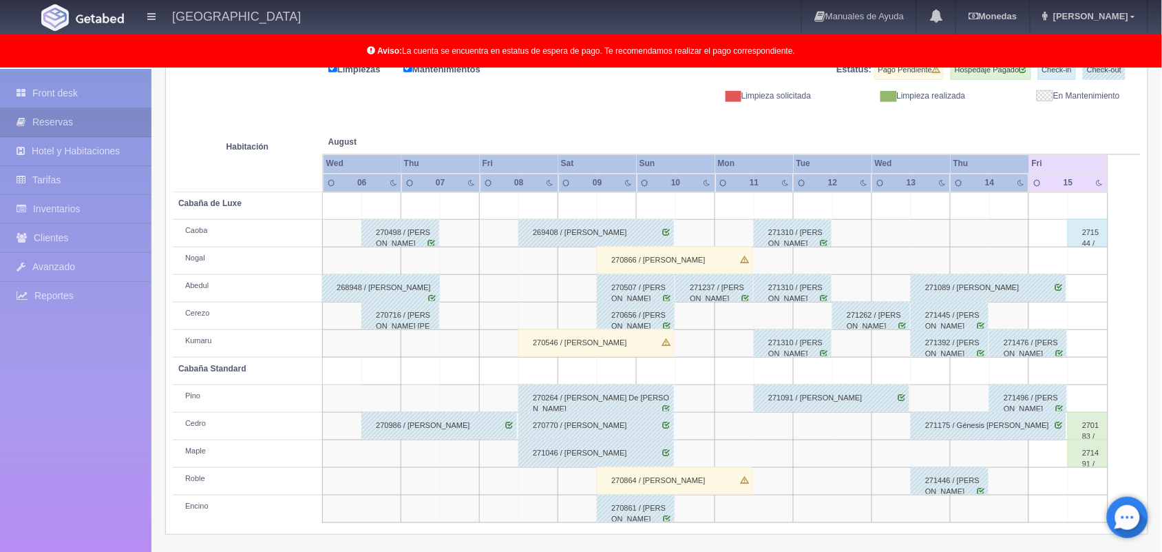
click at [582, 422] on div "270770 / [PERSON_NAME]" at bounding box center [596, 426] width 156 height 28
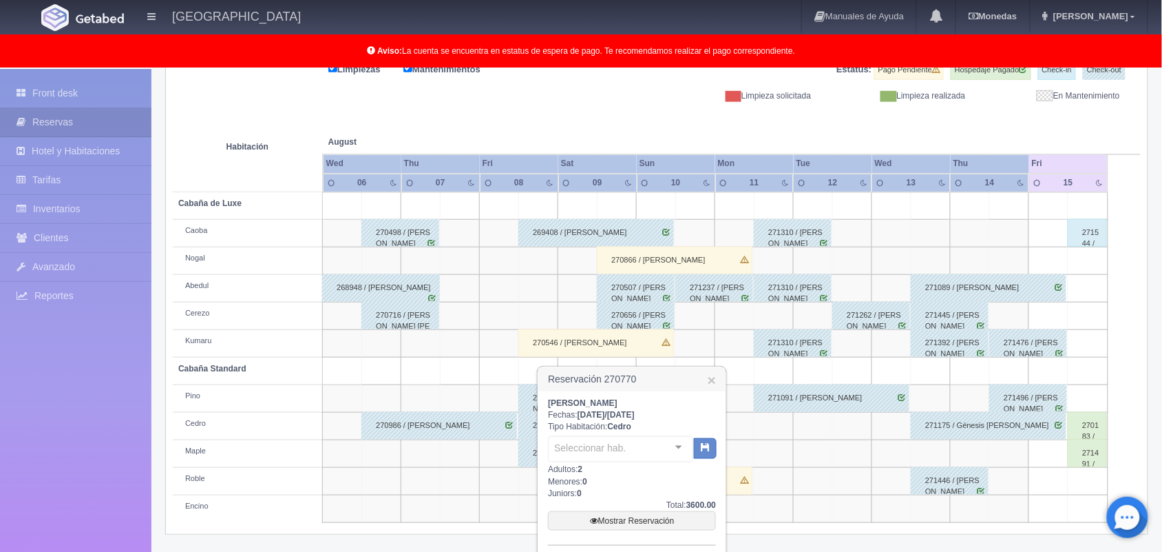
scroll to position [262, 0]
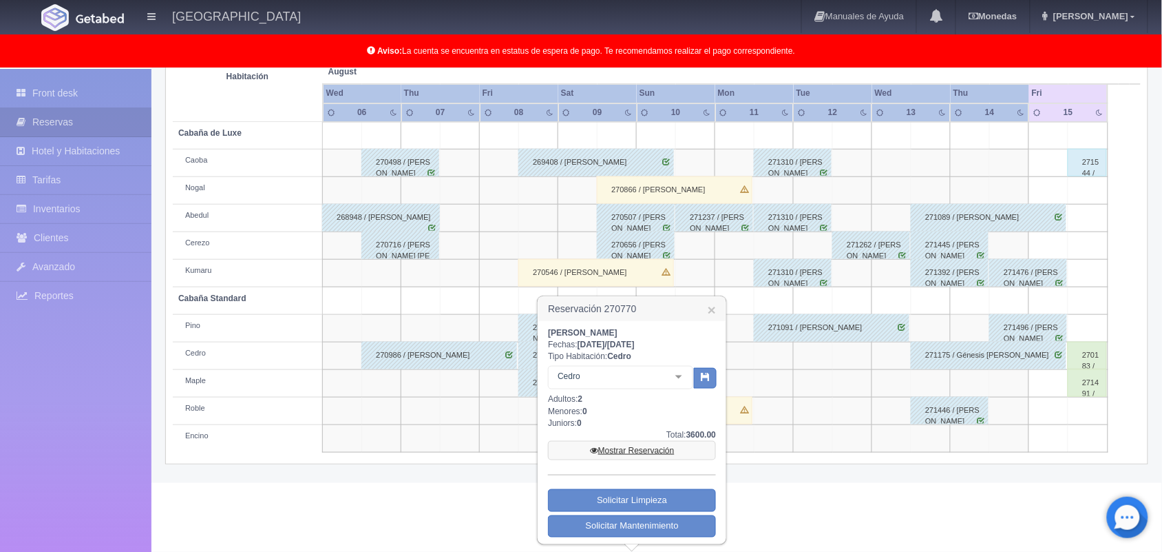
click at [633, 452] on link "Mostrar Reservación" at bounding box center [632, 450] width 168 height 19
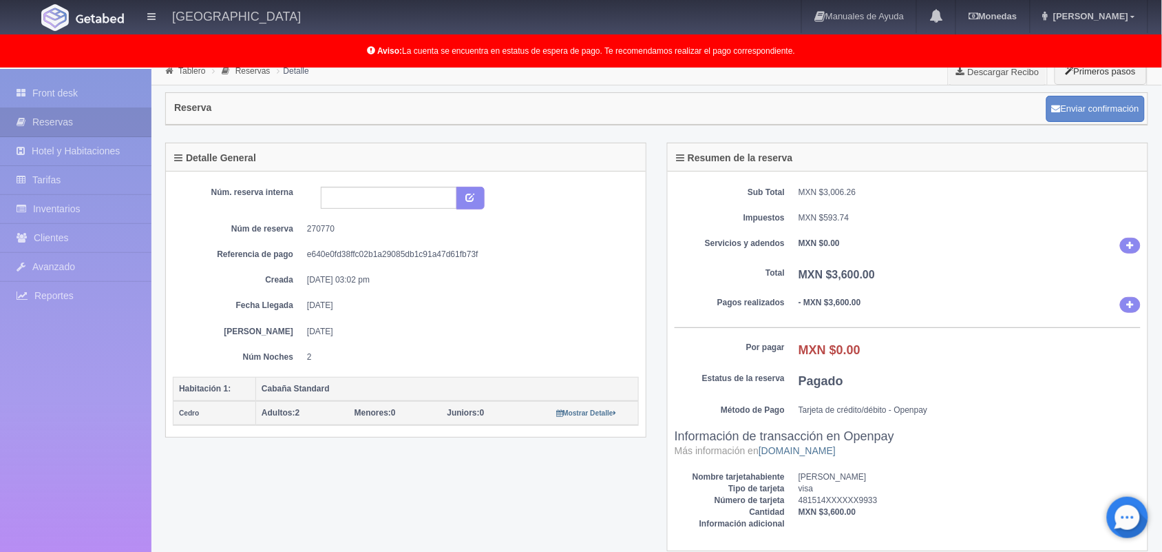
scroll to position [10, 0]
click at [98, 107] on link "Front desk" at bounding box center [75, 93] width 151 height 28
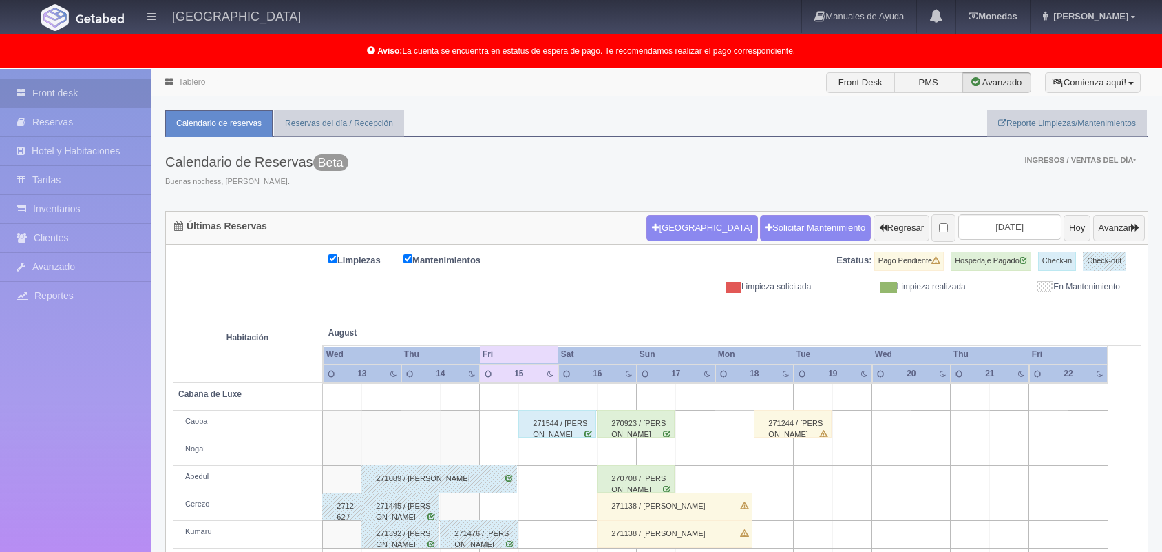
scroll to position [191, 0]
